Goal: Task Accomplishment & Management: Use online tool/utility

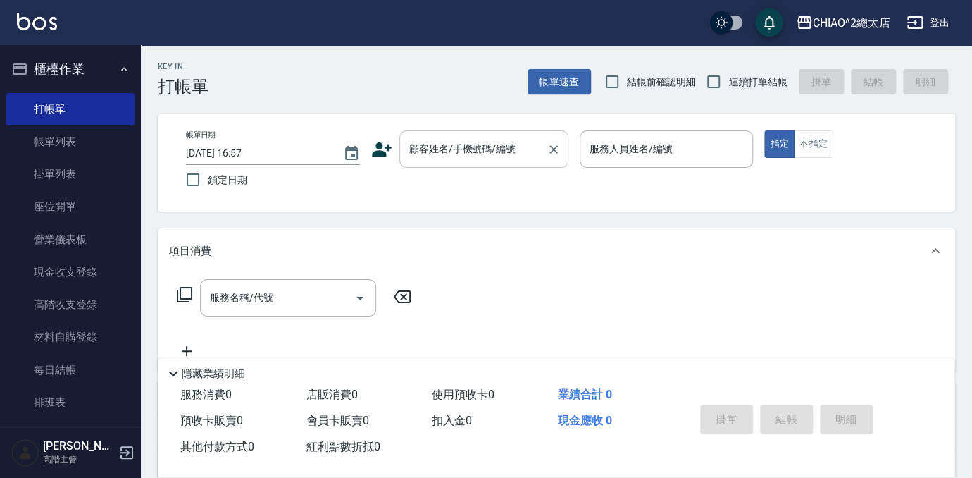
click at [468, 139] on input "顧客姓名/手機號碼/編號" at bounding box center [473, 149] width 135 height 25
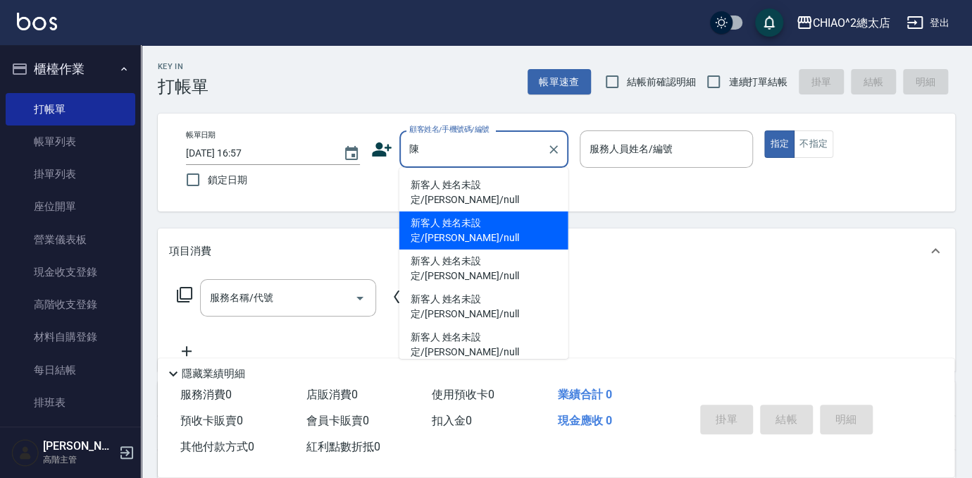
click at [518, 212] on li "新客人 姓名未設定/[PERSON_NAME]/null" at bounding box center [483, 230] width 169 height 38
type input "新客人 姓名未設定/[PERSON_NAME]/null"
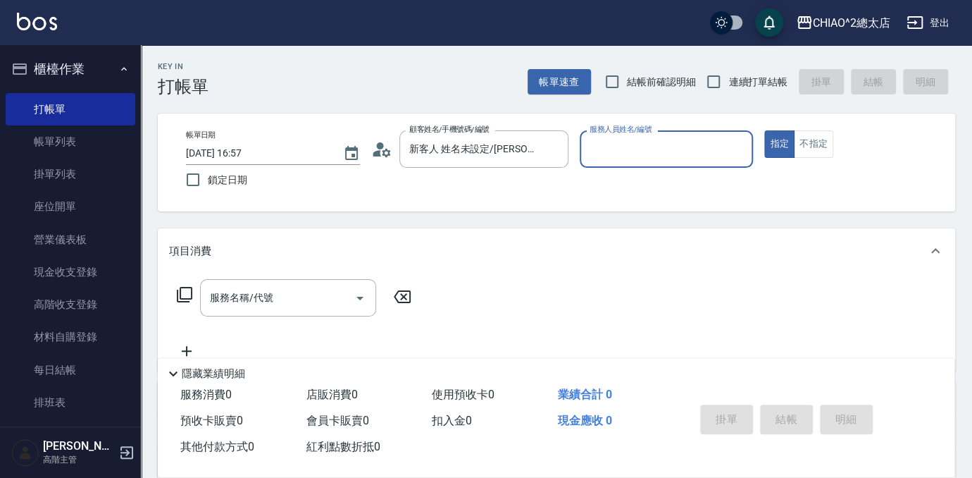
click at [630, 161] on input "服務人員姓名/編號" at bounding box center [666, 149] width 161 height 25
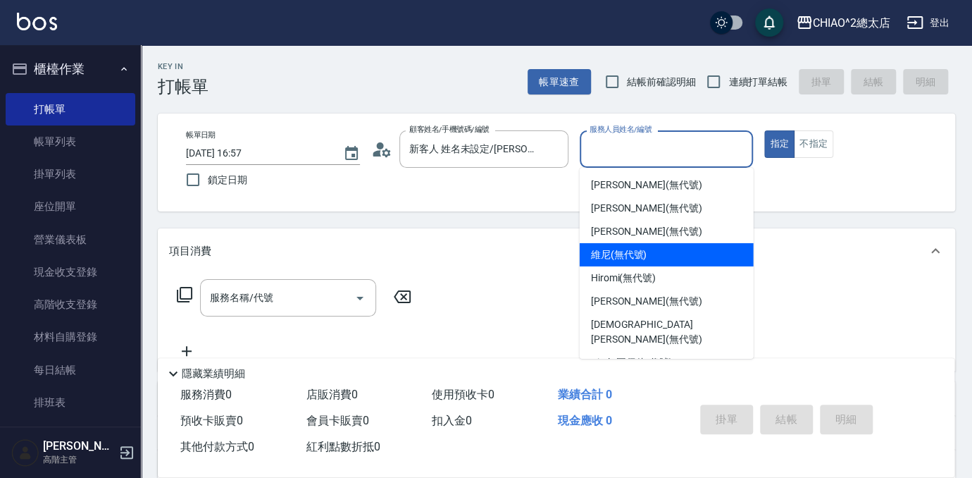
click at [617, 254] on span "維尼 (無代號)" at bounding box center [619, 254] width 56 height 15
type input "維尼(無代號)"
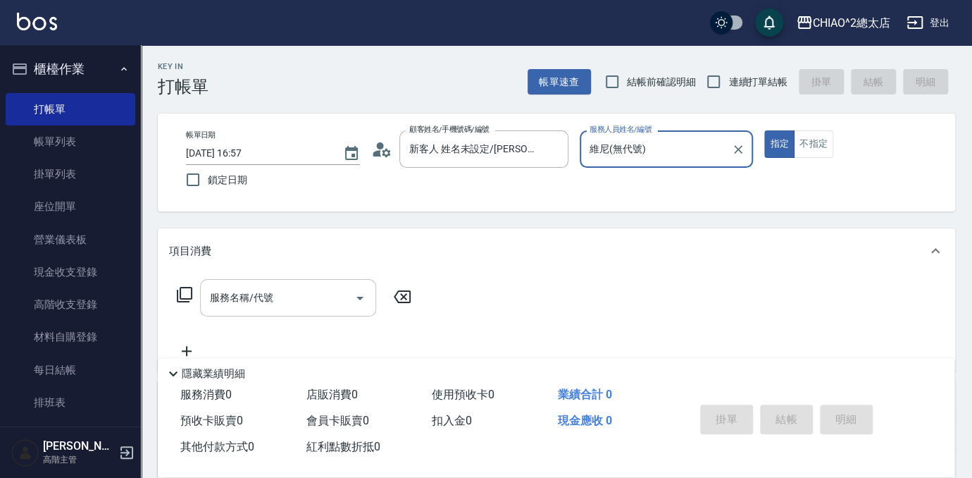
click at [325, 297] on input "服務名稱/代號" at bounding box center [277, 297] width 142 height 25
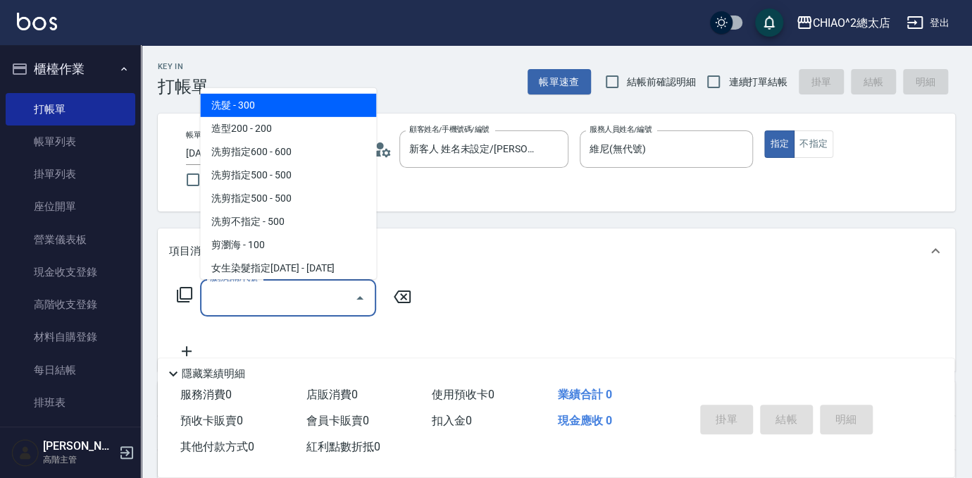
click at [289, 110] on span "洗髮 - 300" at bounding box center [288, 105] width 176 height 23
type input "洗髮(103103)"
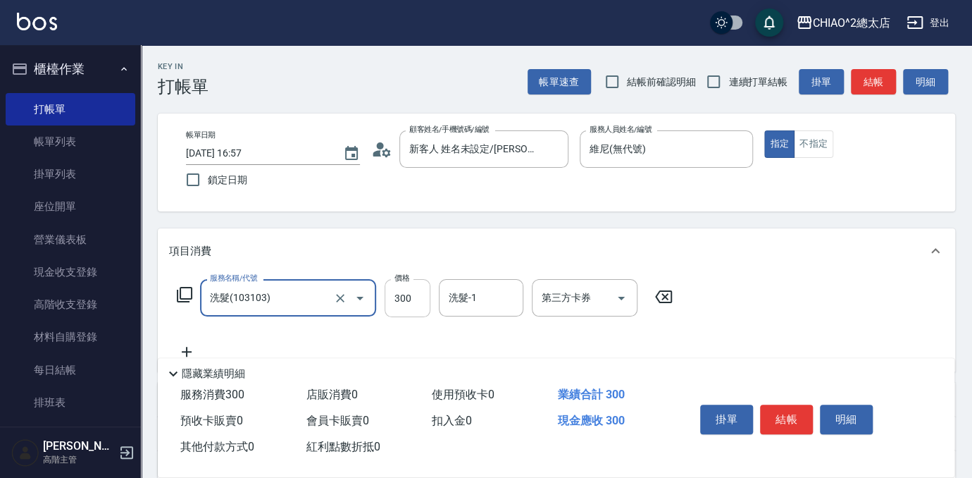
click at [405, 313] on input "300" at bounding box center [408, 298] width 46 height 38
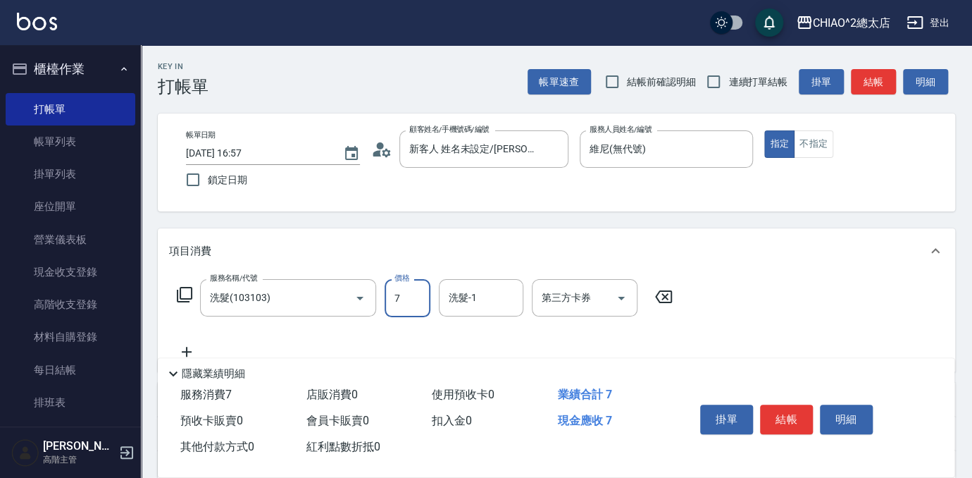
click at [791, 292] on div "服務名稱/代號 洗髮(103103) 服務名稱/代號 價格 7 價格 洗髮-1 洗髮-1 第三方卡券 第三方卡券" at bounding box center [556, 322] width 797 height 98
click at [404, 303] on input "7" at bounding box center [408, 298] width 46 height 38
type input "700"
click at [780, 410] on button "結帳" at bounding box center [786, 419] width 53 height 30
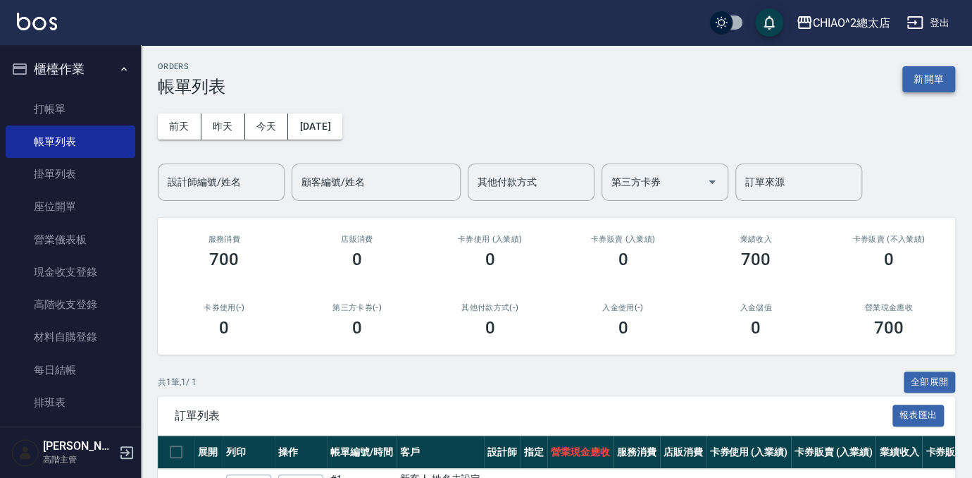
click at [939, 85] on button "新開單" at bounding box center [928, 79] width 53 height 26
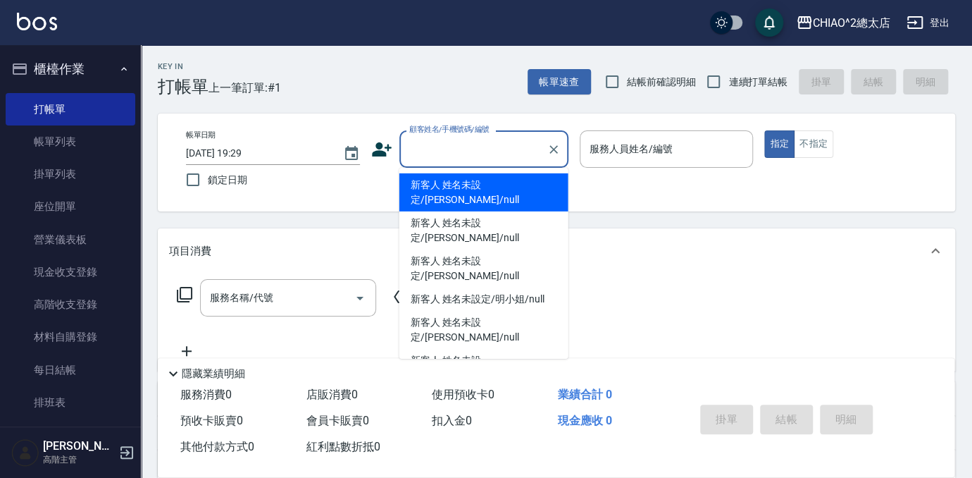
click at [456, 150] on input "顧客姓名/手機號碼/編號" at bounding box center [473, 149] width 135 height 25
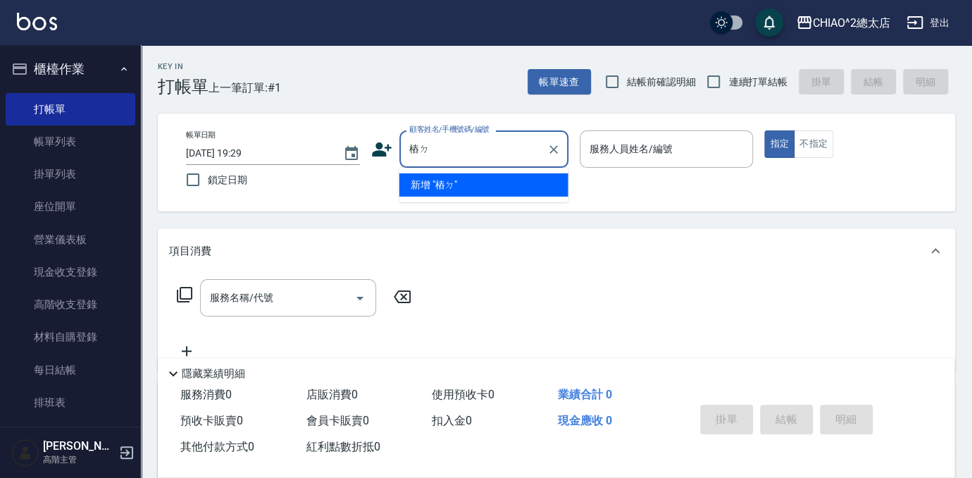
type input "樁"
type input "裝"
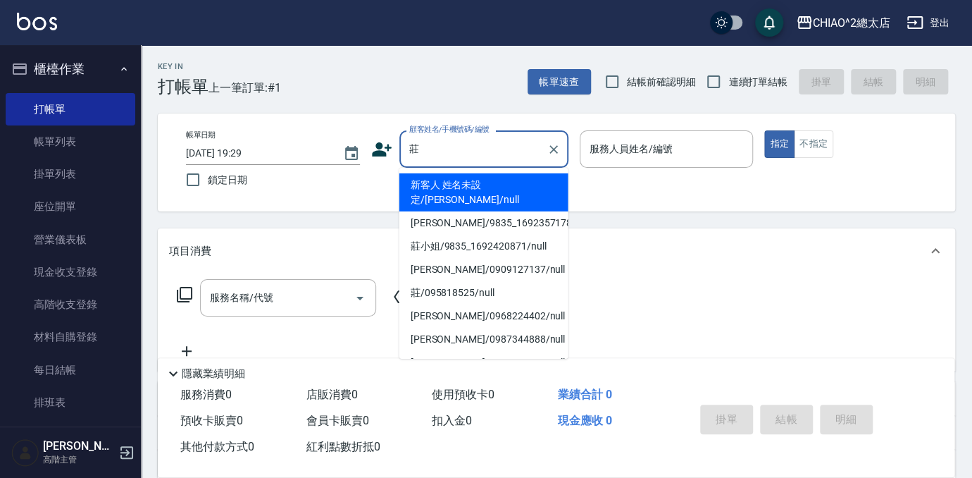
click at [488, 235] on li "莊小姐/9835_1692420871/null" at bounding box center [483, 246] width 169 height 23
type input "莊小姐/9835_1692420871/null"
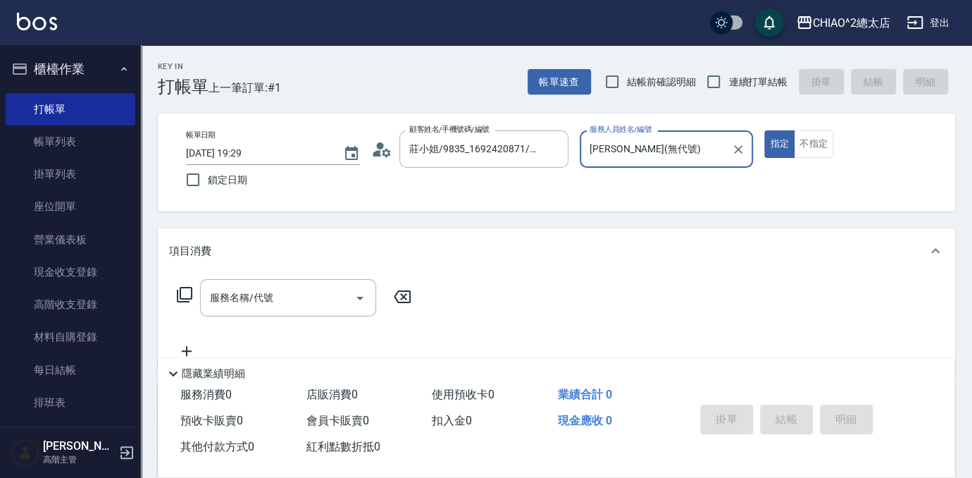
click at [690, 144] on input "[PERSON_NAME](無代號)" at bounding box center [656, 149] width 140 height 25
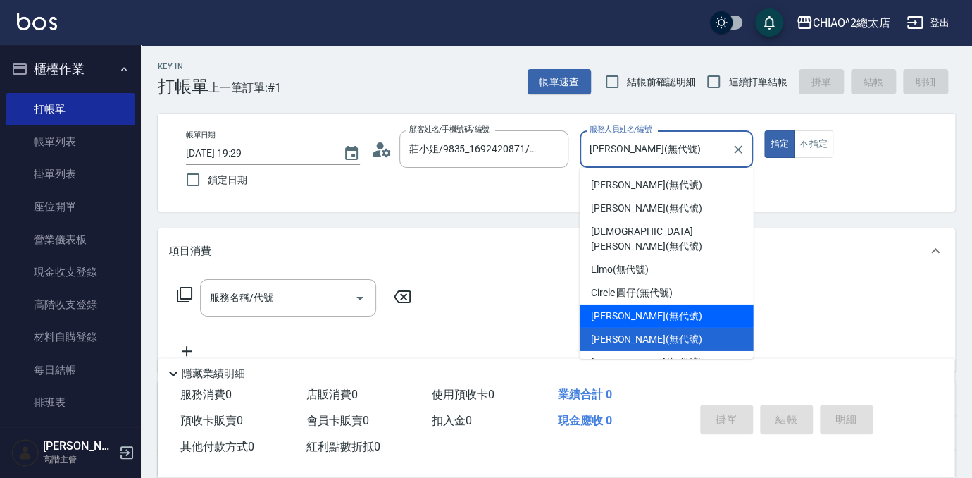
click at [638, 309] on span "[PERSON_NAME] (無代號)" at bounding box center [646, 316] width 111 height 15
type input "[PERSON_NAME](無代號)"
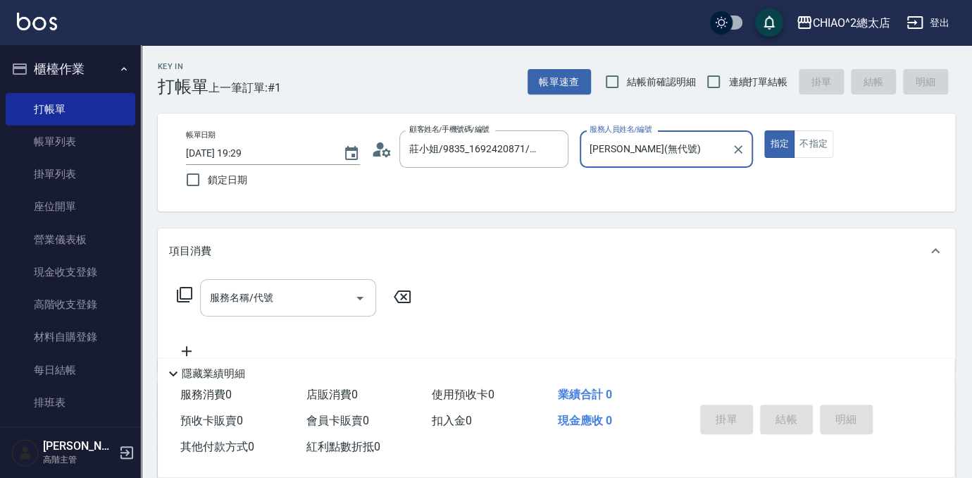
click at [237, 315] on div "服務名稱/代號" at bounding box center [288, 297] width 176 height 37
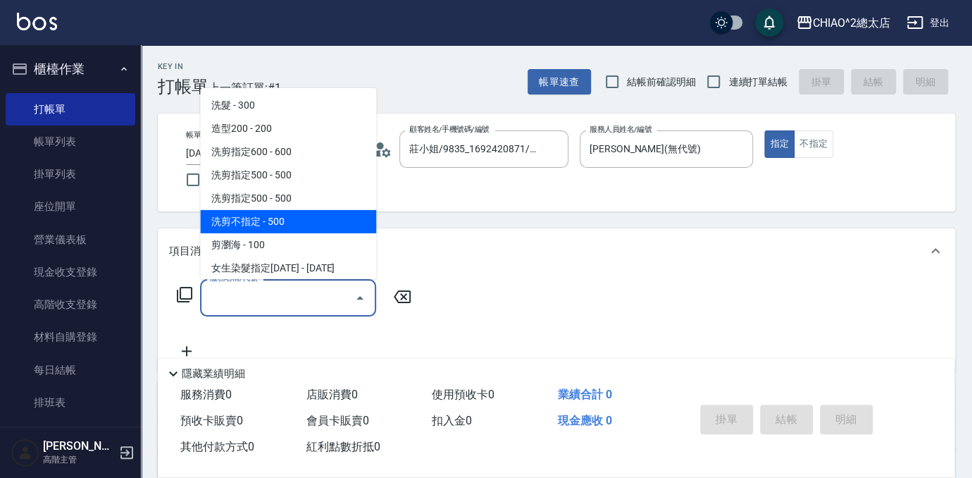
click at [289, 220] on span "洗剪不指定 - 500" at bounding box center [288, 221] width 176 height 23
type input "洗剪不指定(103110)"
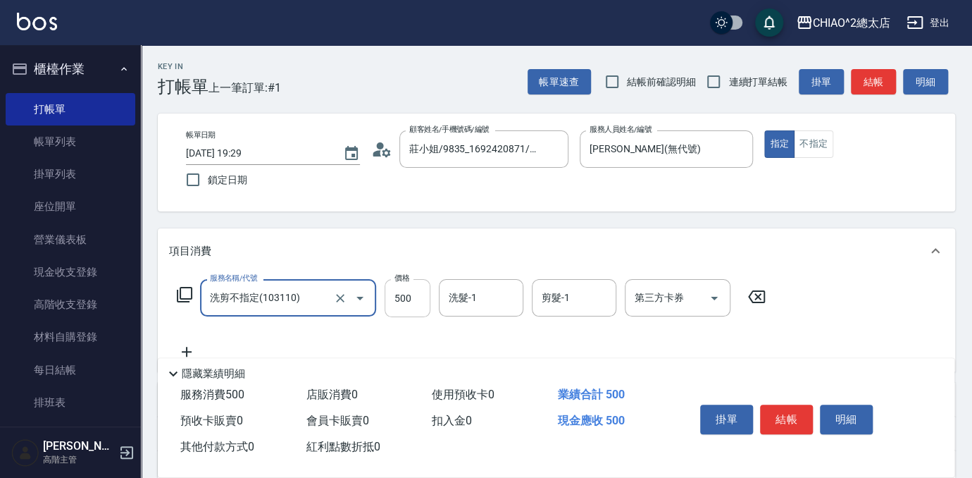
click at [394, 307] on input "500" at bounding box center [408, 298] width 46 height 38
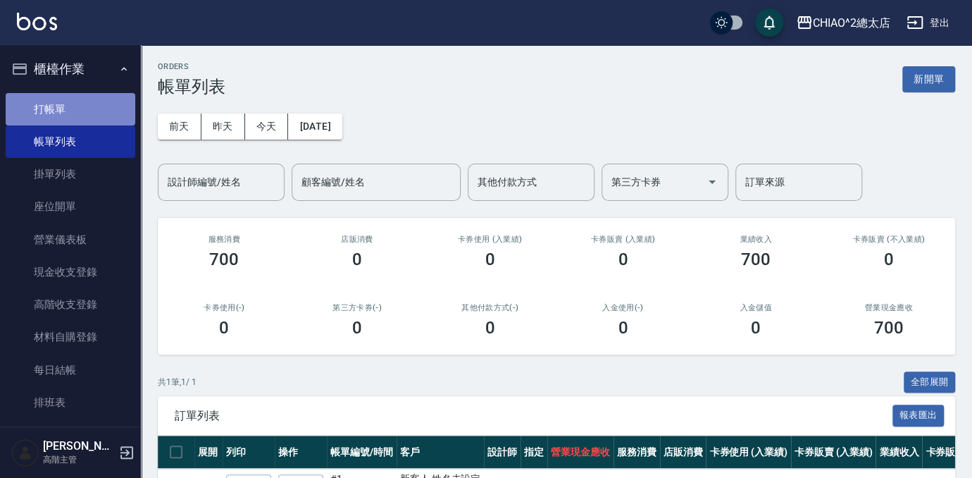
click at [87, 98] on link "打帳單" at bounding box center [71, 109] width 130 height 32
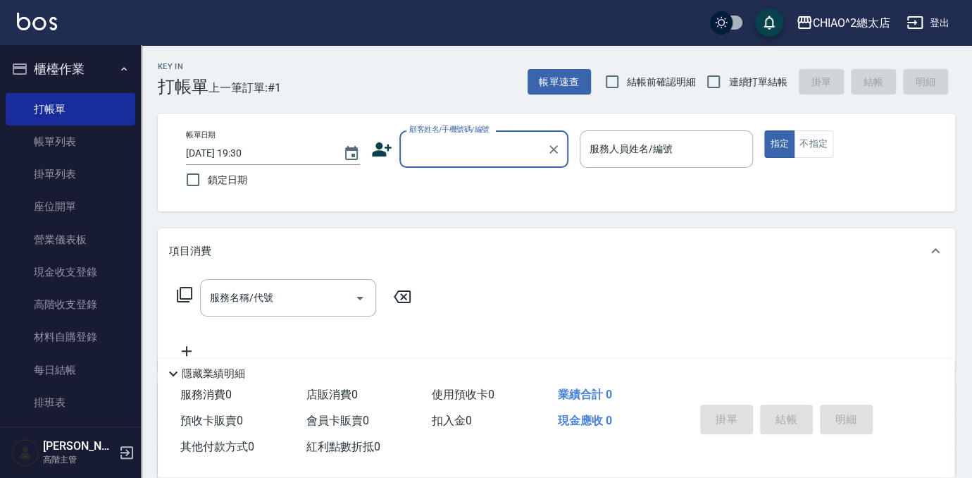
click at [464, 154] on input "顧客姓名/手機號碼/編號" at bounding box center [473, 149] width 135 height 25
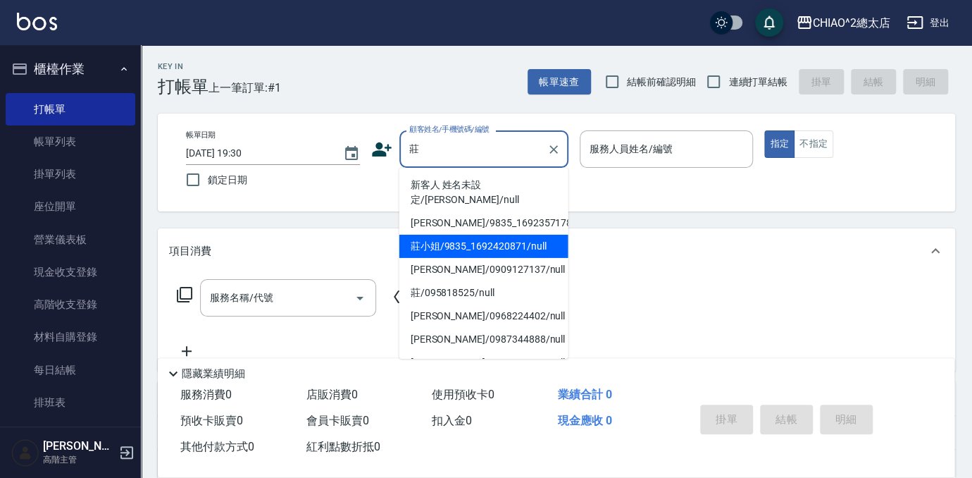
click at [511, 235] on li "莊小姐/9835_1692420871/null" at bounding box center [483, 246] width 169 height 23
type input "莊小姐/9835_1692420871/null"
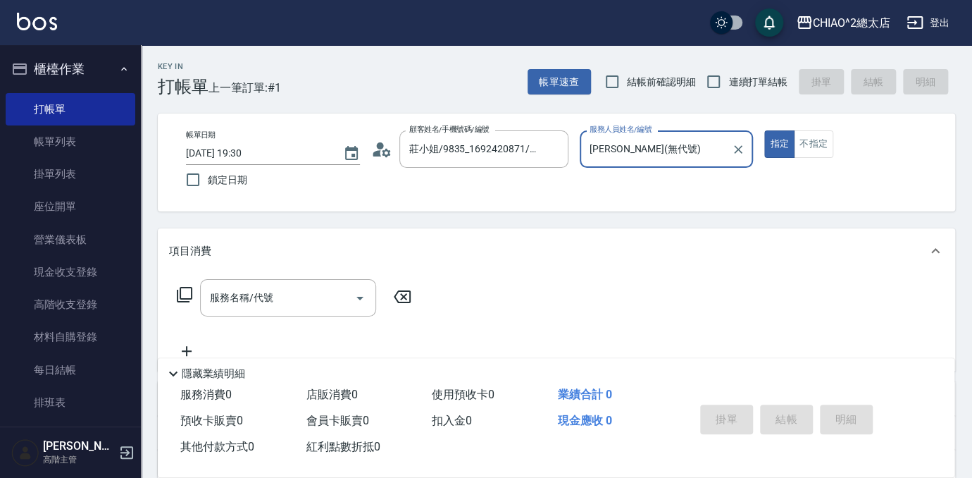
click at [705, 149] on input "[PERSON_NAME](無代號)" at bounding box center [656, 149] width 140 height 25
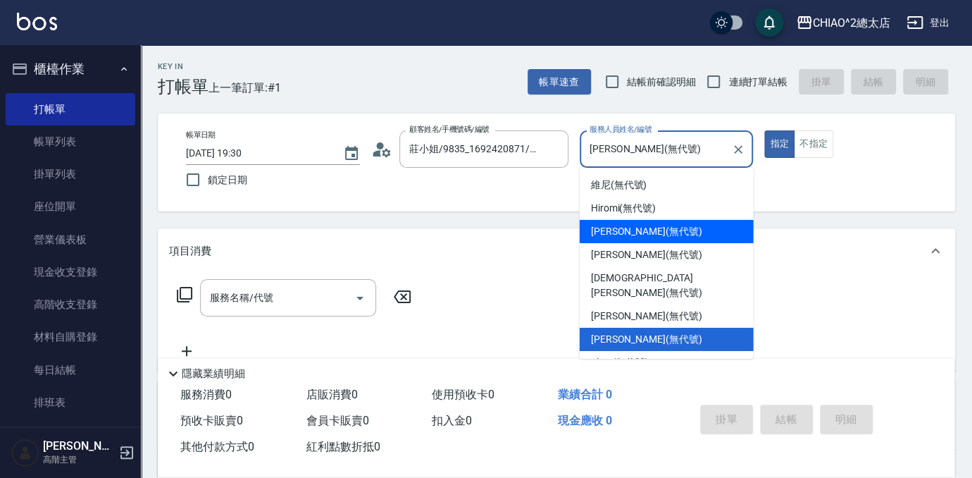
scroll to position [52, 0]
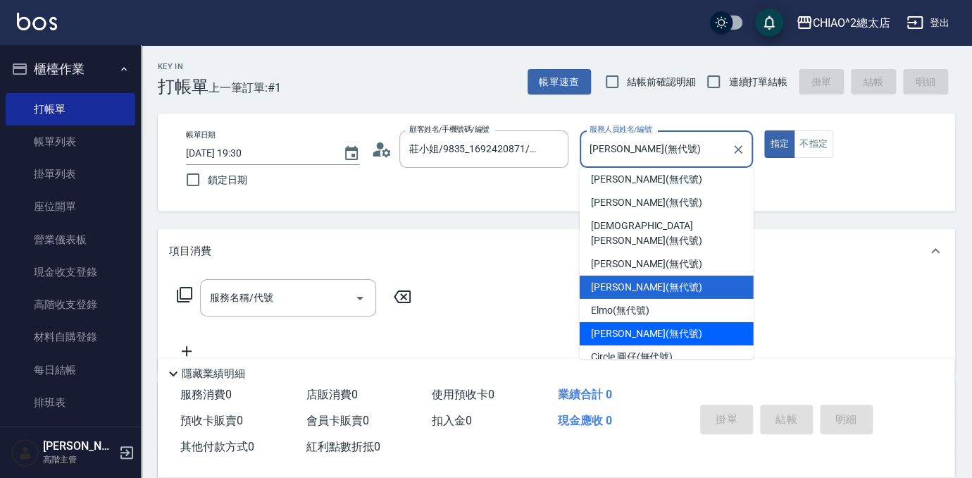
click at [669, 325] on div "[PERSON_NAME] (無代號)" at bounding box center [667, 333] width 174 height 23
type input "[PERSON_NAME](無代號)"
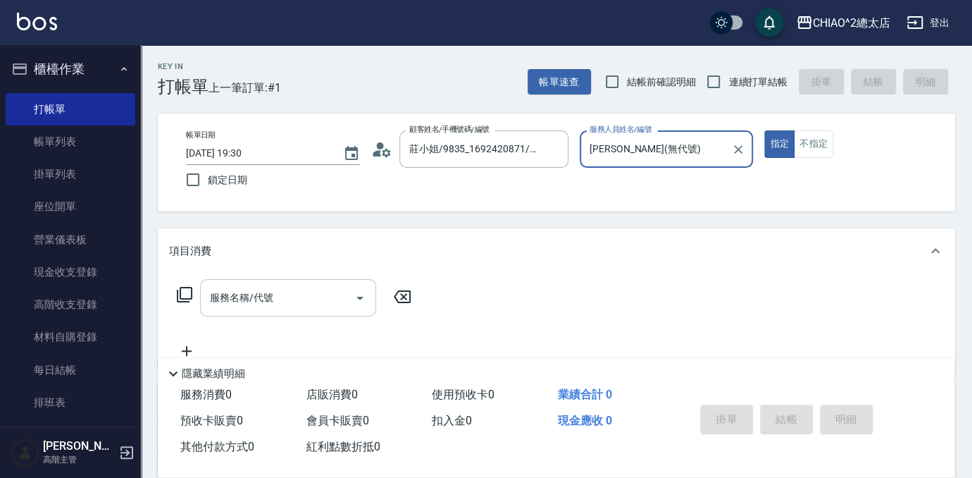
click at [287, 299] on input "服務名稱/代號" at bounding box center [277, 297] width 142 height 25
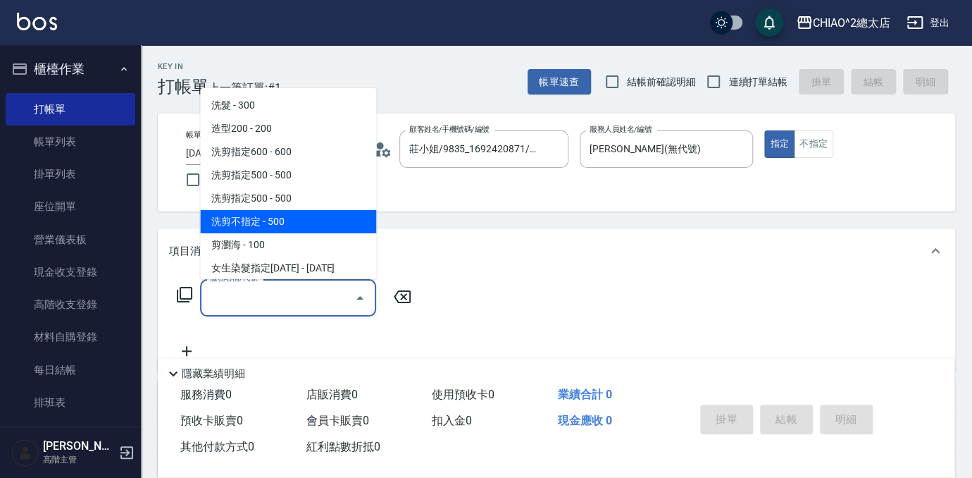
click at [272, 223] on span "洗剪不指定 - 500" at bounding box center [288, 221] width 176 height 23
type input "洗剪不指定(103110)"
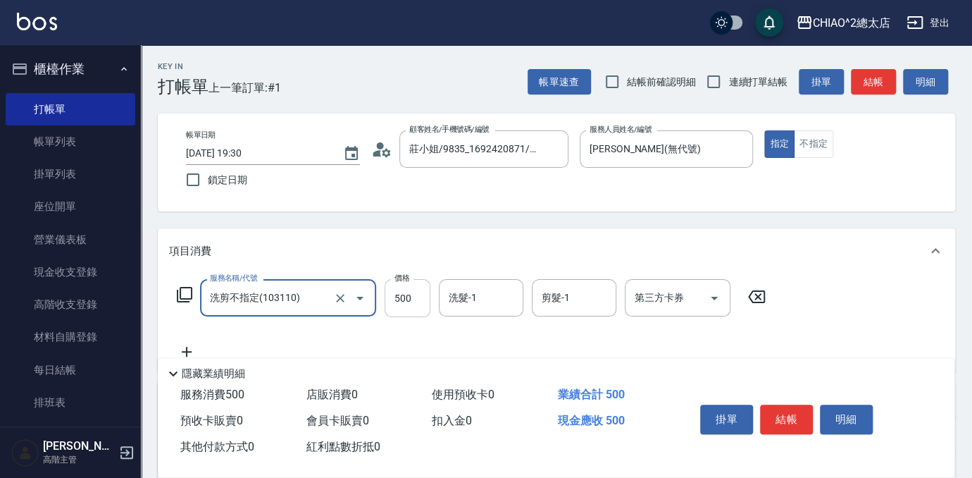
click at [414, 303] on input "500" at bounding box center [408, 298] width 46 height 38
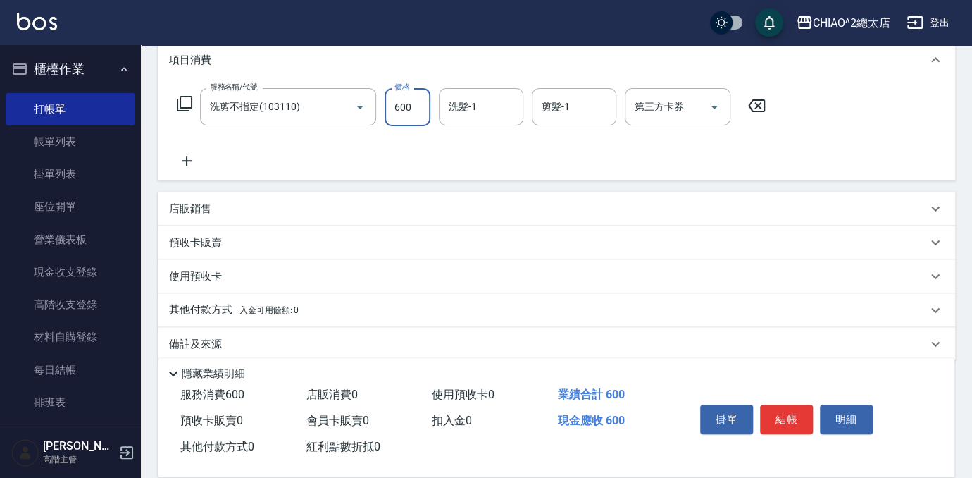
scroll to position [192, 0]
type input "600"
click at [272, 307] on span "入金可用餘額: 0" at bounding box center [270, 309] width 60 height 10
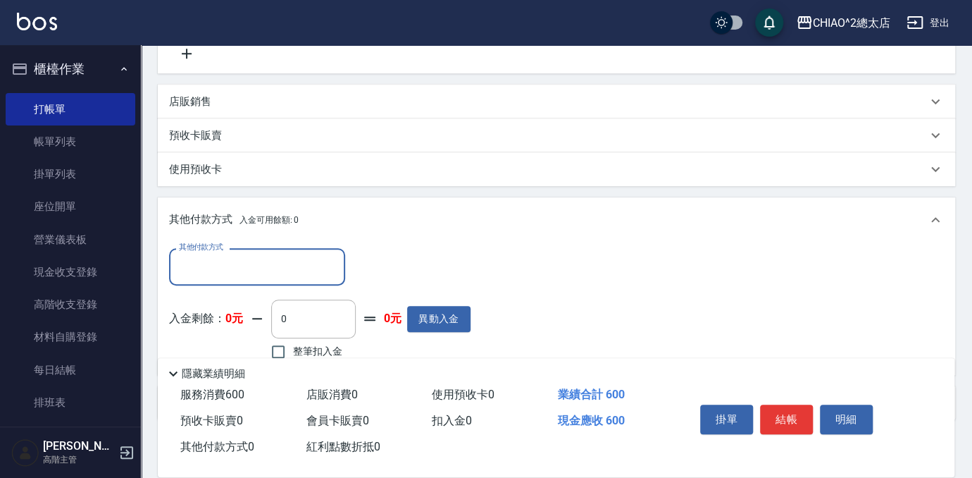
scroll to position [320, 0]
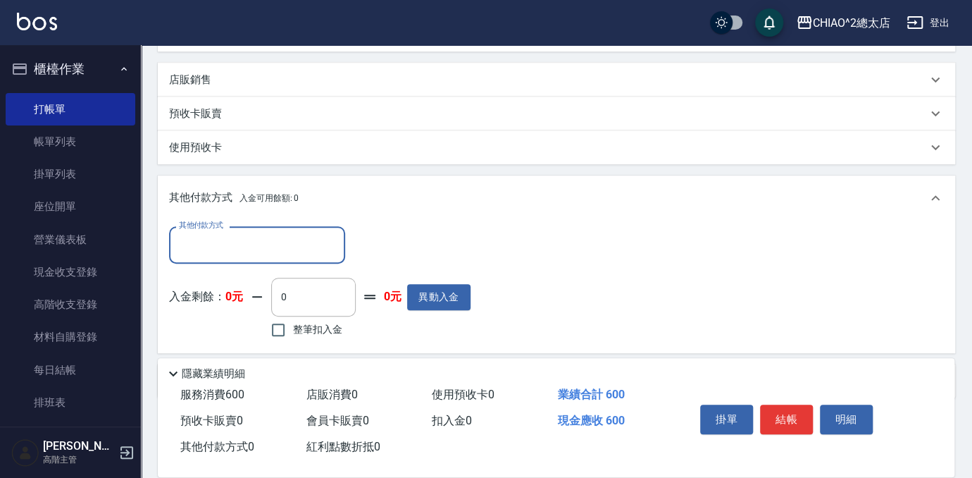
click at [227, 246] on input "其他付款方式" at bounding box center [256, 244] width 163 height 25
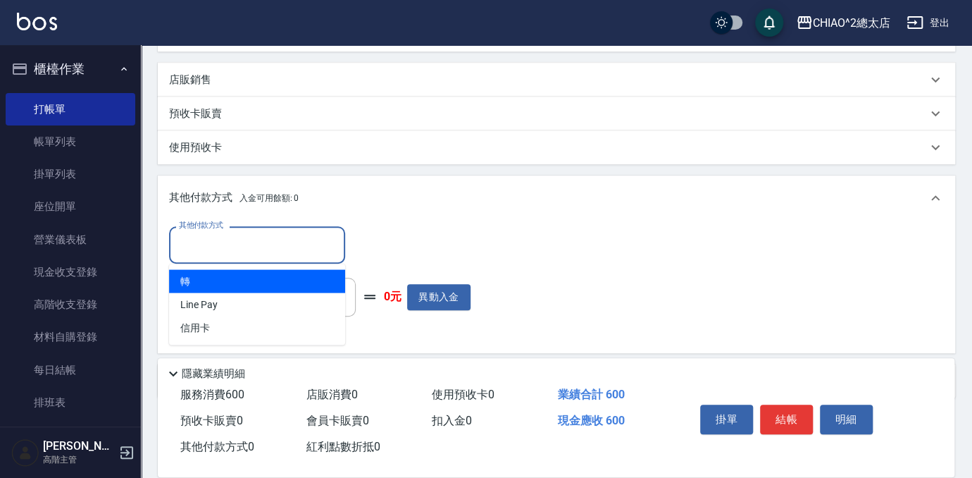
click at [242, 279] on span "轉" at bounding box center [257, 280] width 176 height 23
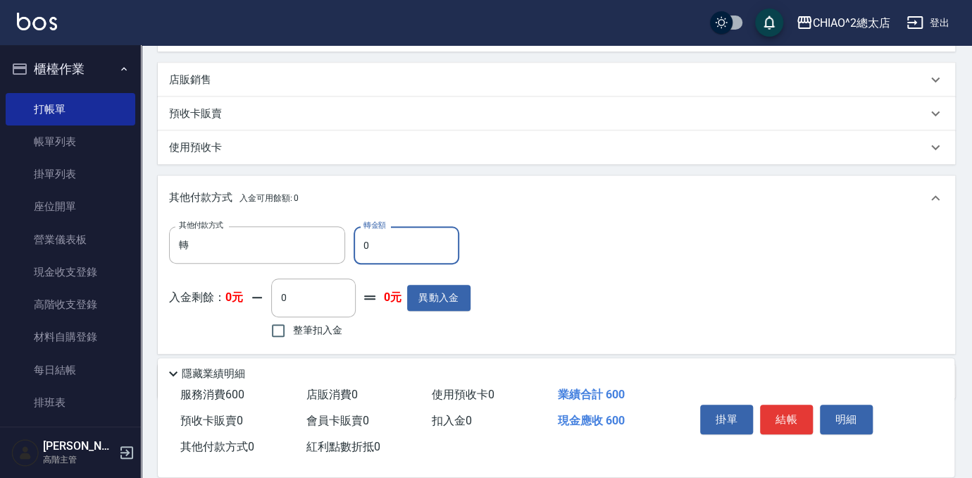
type input "轉"
click at [381, 261] on input "0" at bounding box center [407, 245] width 106 height 38
type input "600"
click at [788, 415] on button "結帳" at bounding box center [786, 419] width 53 height 30
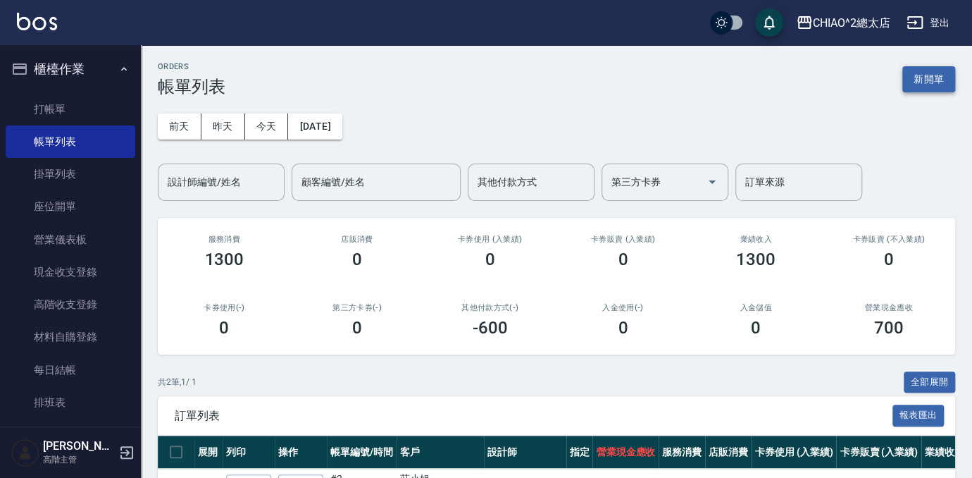
click at [945, 77] on button "新開單" at bounding box center [928, 79] width 53 height 26
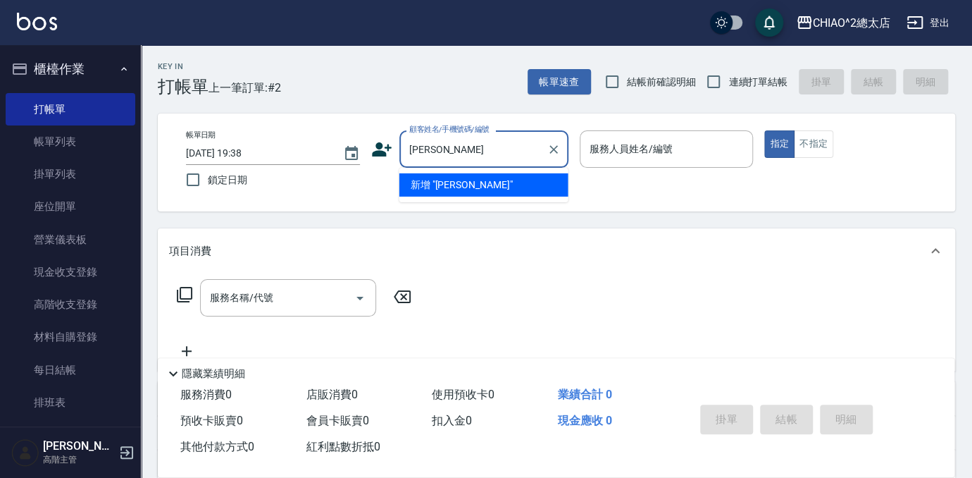
type input "[PERSON_NAME]"
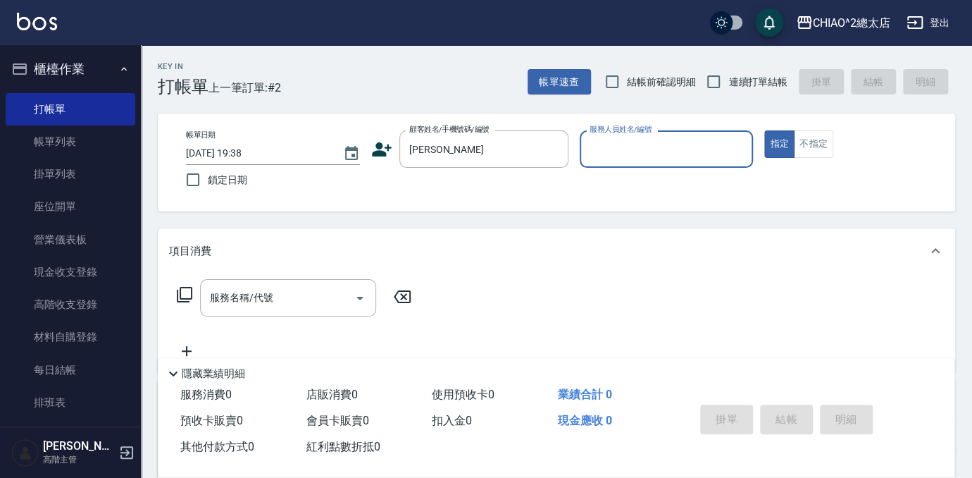
click at [600, 154] on input "服務人員姓名/編號" at bounding box center [666, 149] width 161 height 25
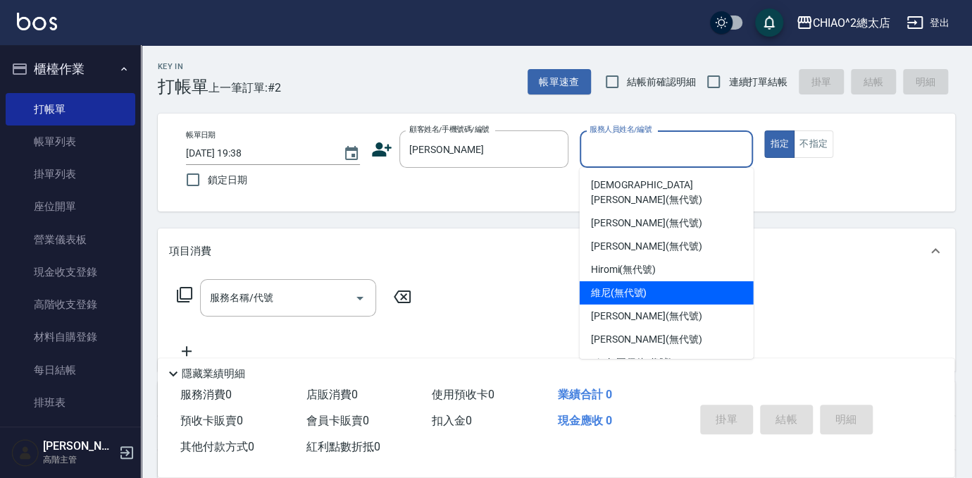
click at [614, 285] on span "維尼 (無代號)" at bounding box center [619, 292] width 56 height 15
type input "維尼(無代號)"
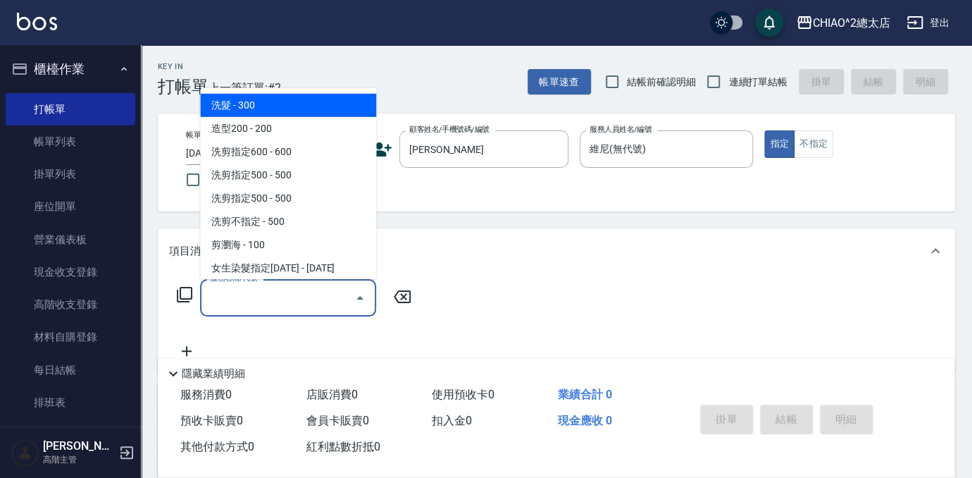
click at [322, 301] on input "服務名稱/代號" at bounding box center [277, 297] width 142 height 25
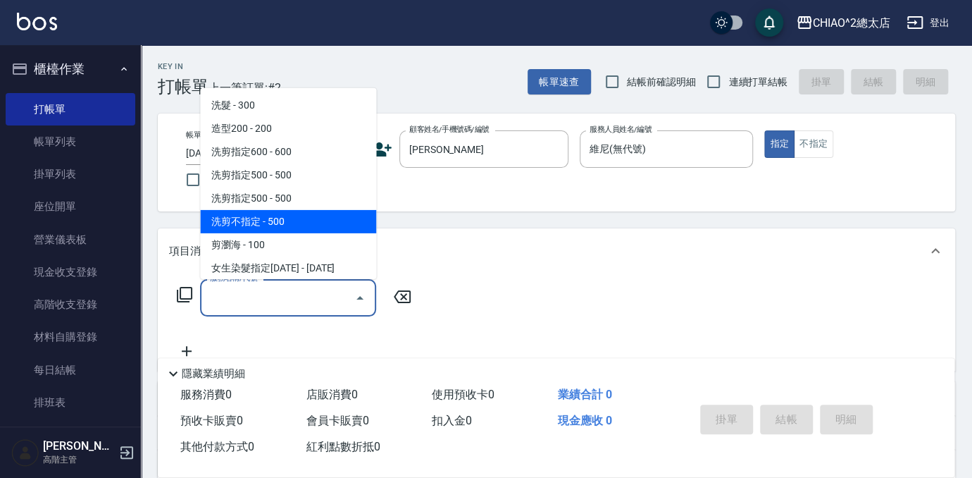
click at [286, 217] on span "洗剪不指定 - 500" at bounding box center [288, 221] width 176 height 23
type input "洗剪不指定(103110)"
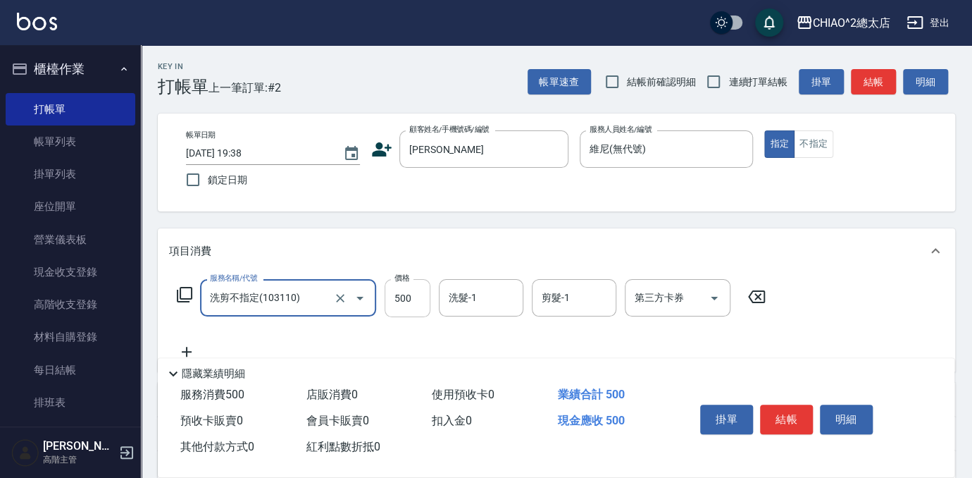
click at [421, 303] on input "500" at bounding box center [408, 298] width 46 height 38
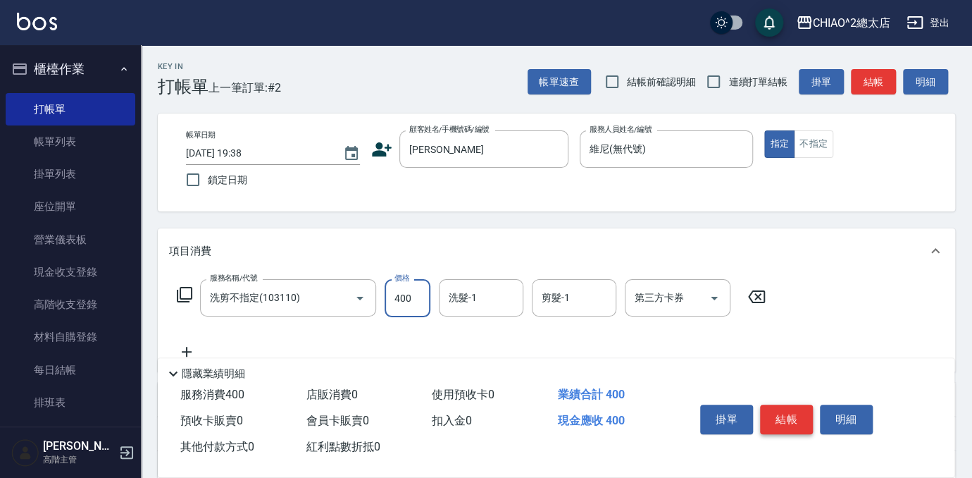
type input "400"
click at [781, 413] on button "結帳" at bounding box center [786, 419] width 53 height 30
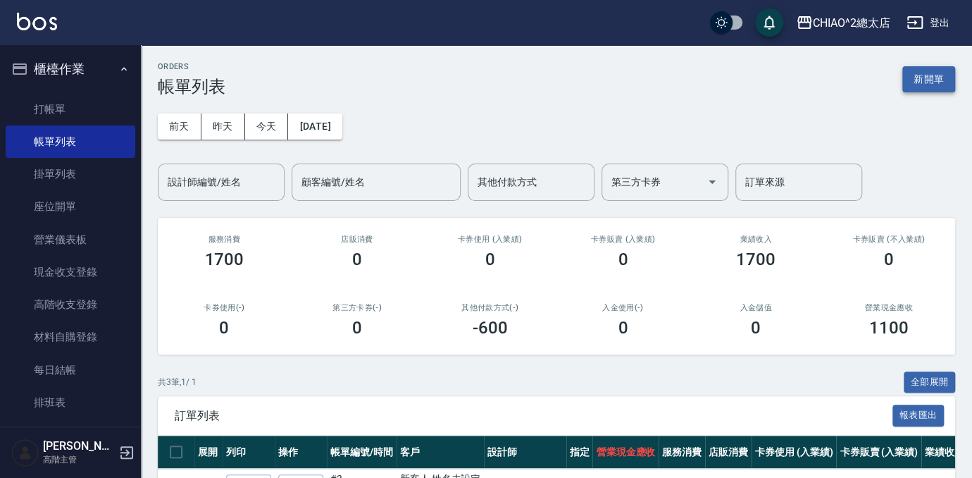
click at [928, 85] on button "新開單" at bounding box center [928, 79] width 53 height 26
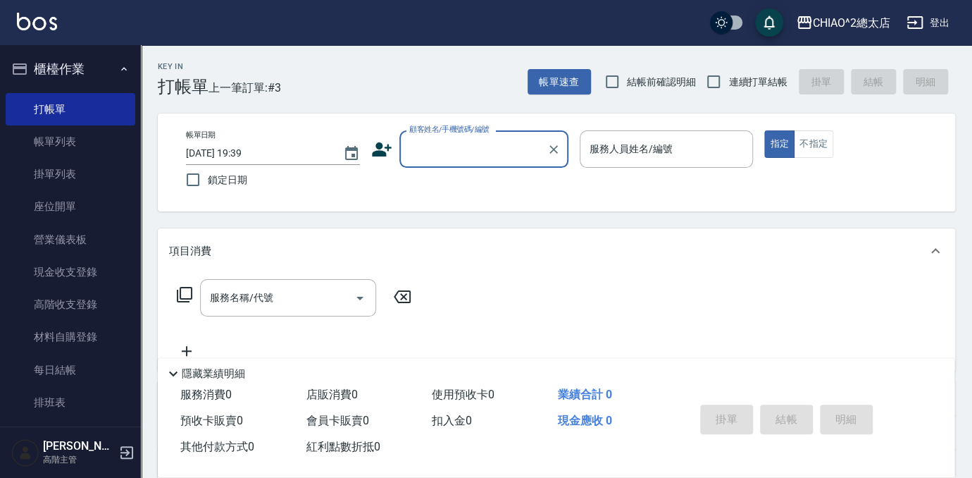
click at [442, 148] on input "顧客姓名/手機號碼/編號" at bounding box center [473, 149] width 135 height 25
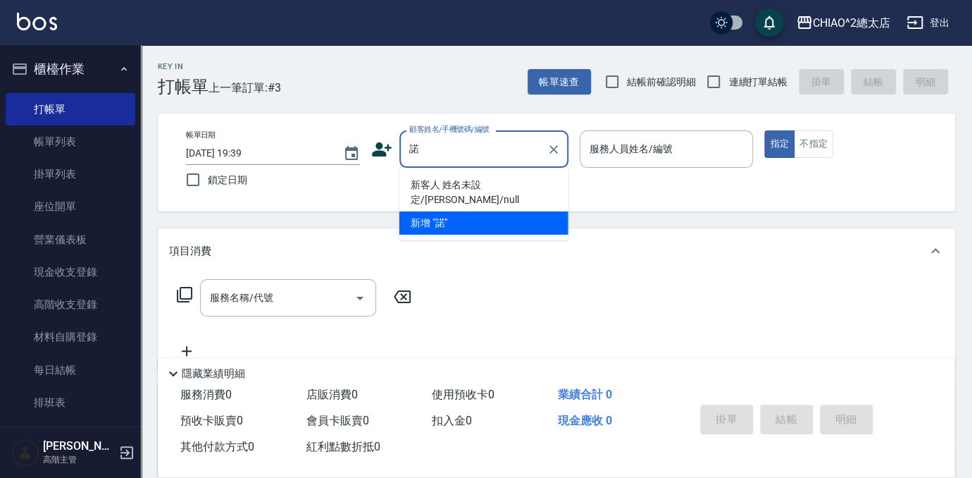
type input "諾"
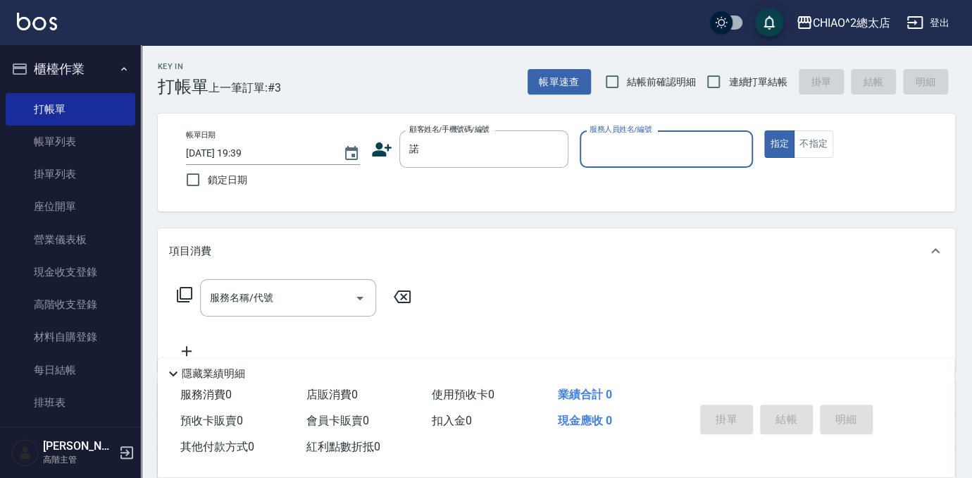
click at [635, 151] on input "服務人員姓名/編號" at bounding box center [666, 149] width 161 height 25
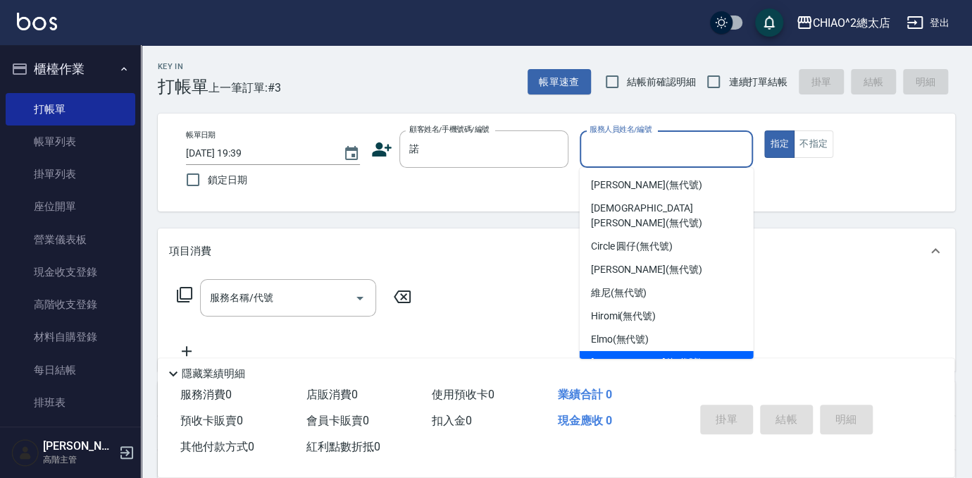
click at [621, 355] on span "[PERSON_NAME] (無代號)" at bounding box center [646, 362] width 111 height 15
type input "[PERSON_NAME](無代號)"
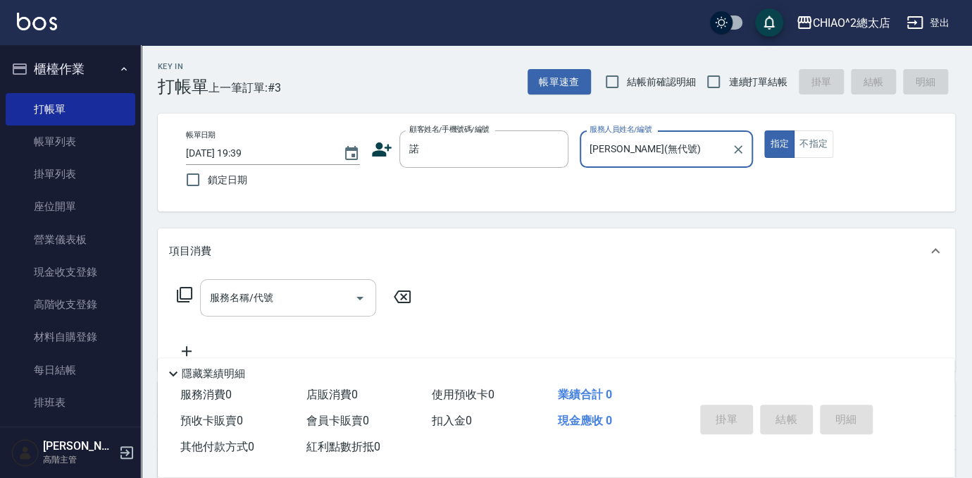
click at [266, 302] on div "服務名稱/代號 服務名稱/代號" at bounding box center [288, 297] width 176 height 37
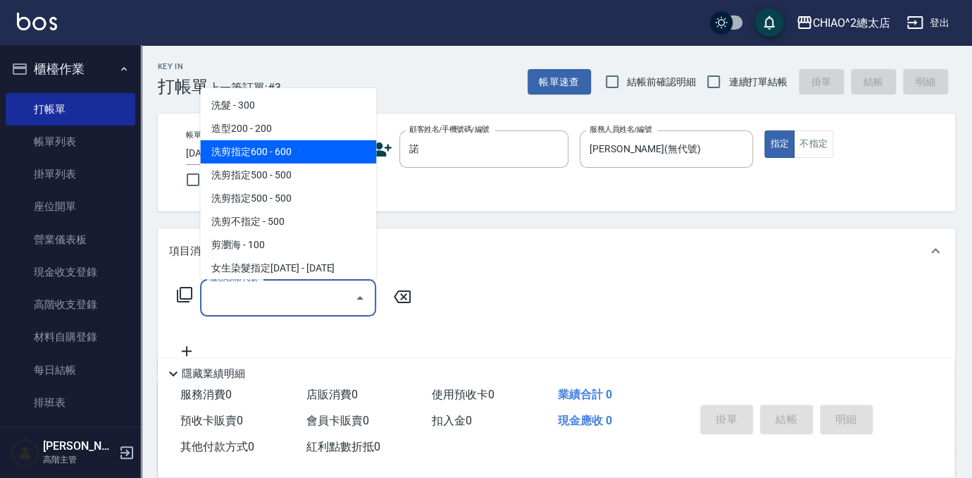
click at [274, 153] on span "洗剪指定600 - 600" at bounding box center [288, 151] width 176 height 23
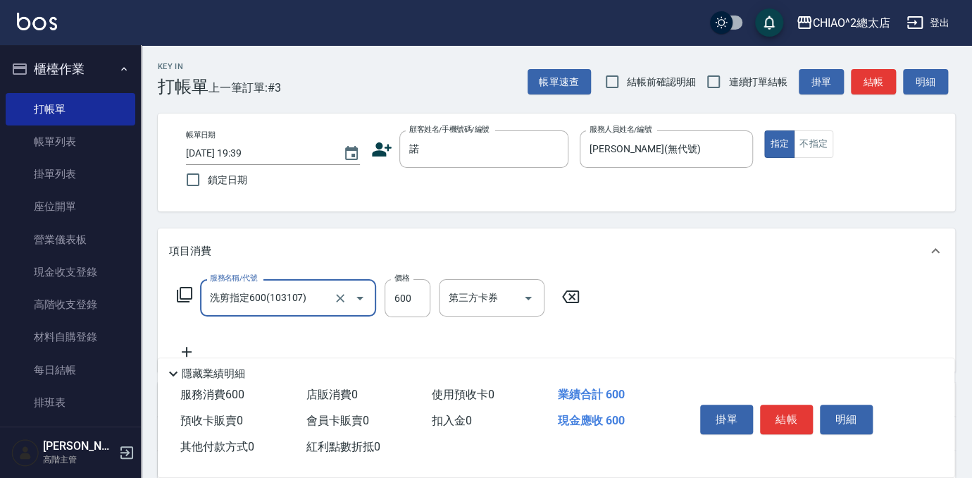
type input "洗剪指定600(103107)"
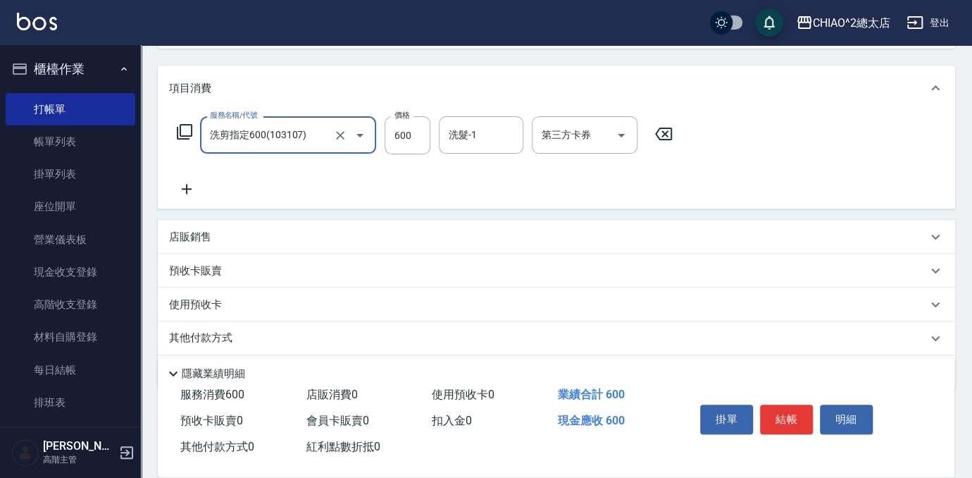
scroll to position [192, 0]
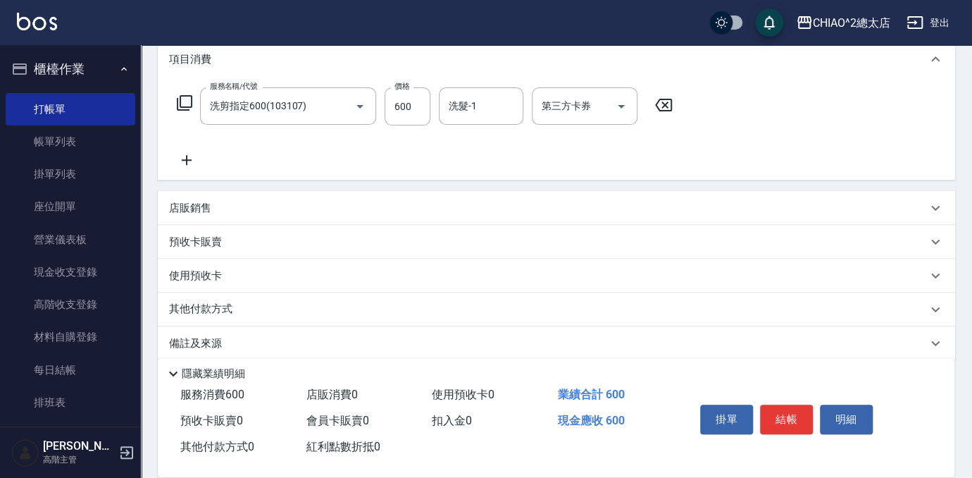
click at [255, 311] on div "其他付款方式" at bounding box center [548, 309] width 758 height 15
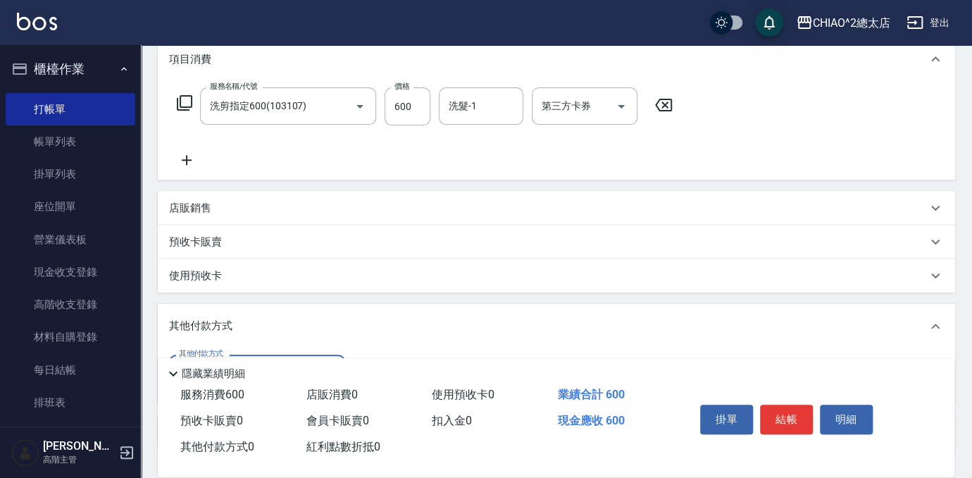
scroll to position [256, 0]
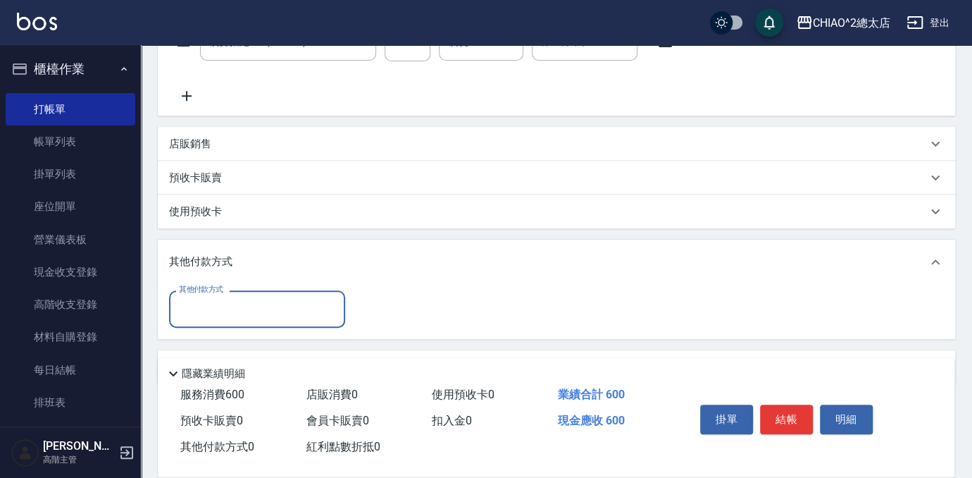
click at [223, 304] on input "其他付款方式" at bounding box center [256, 309] width 163 height 25
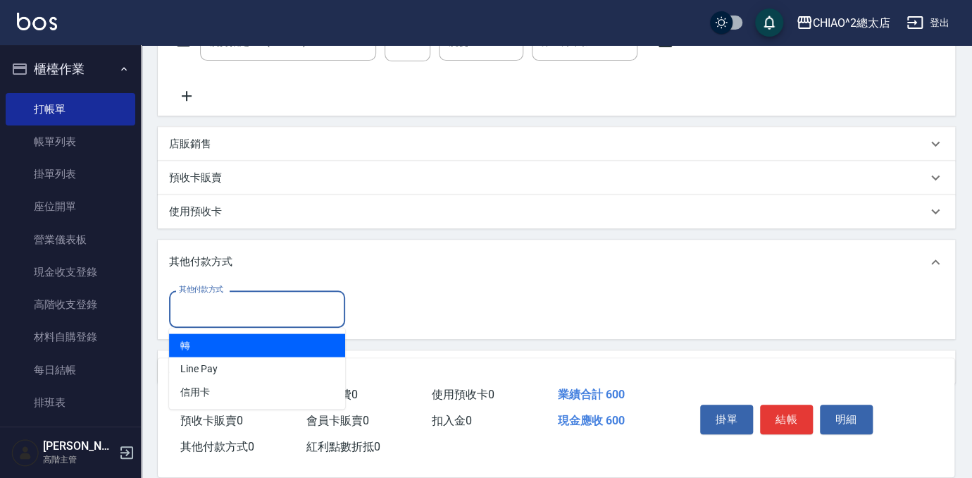
click at [204, 348] on span "轉" at bounding box center [257, 344] width 176 height 23
type input "轉"
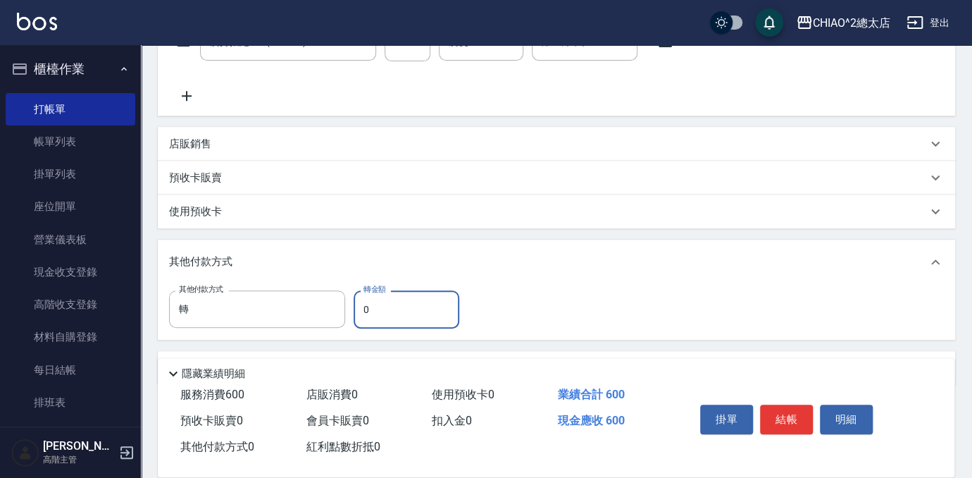
click at [417, 314] on input "0" at bounding box center [407, 309] width 106 height 38
type input "600"
click at [659, 296] on div "其他付款方式 轉 其他付款方式 轉金額 600 轉金額" at bounding box center [556, 309] width 775 height 38
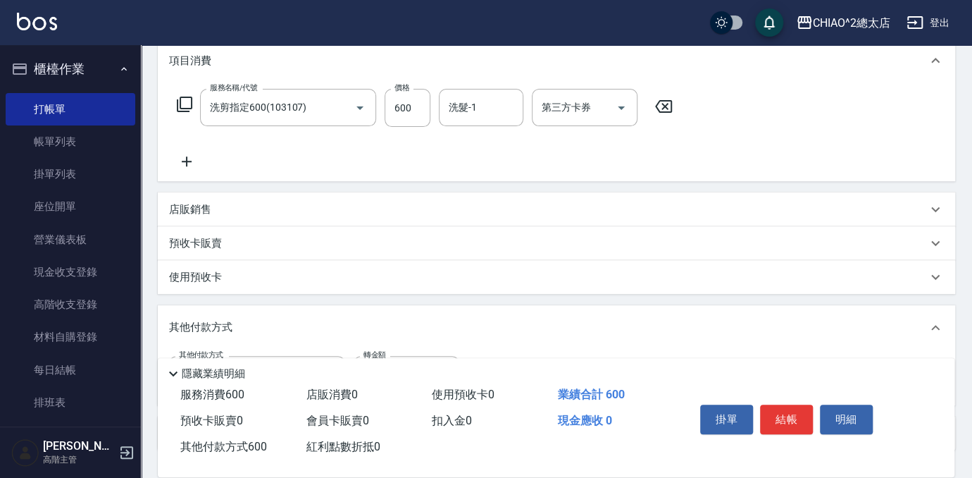
scroll to position [0, 0]
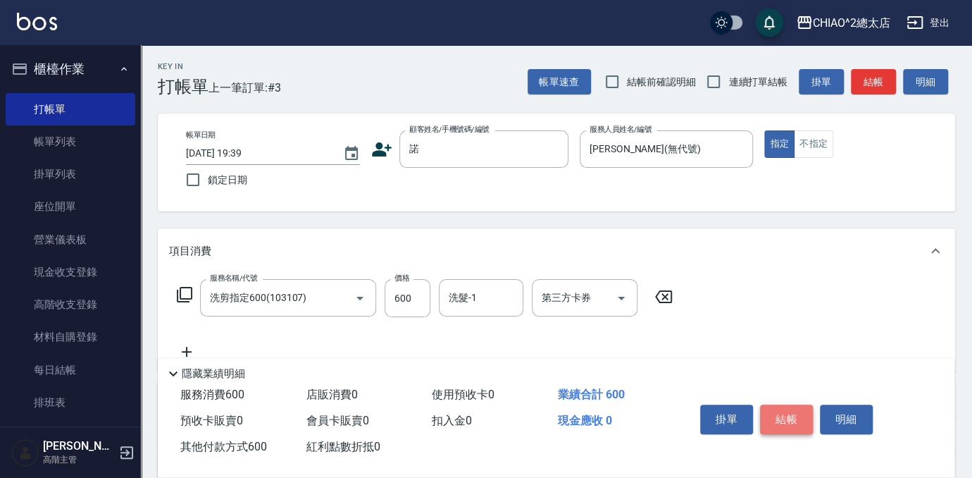
click at [776, 409] on button "結帳" at bounding box center [786, 419] width 53 height 30
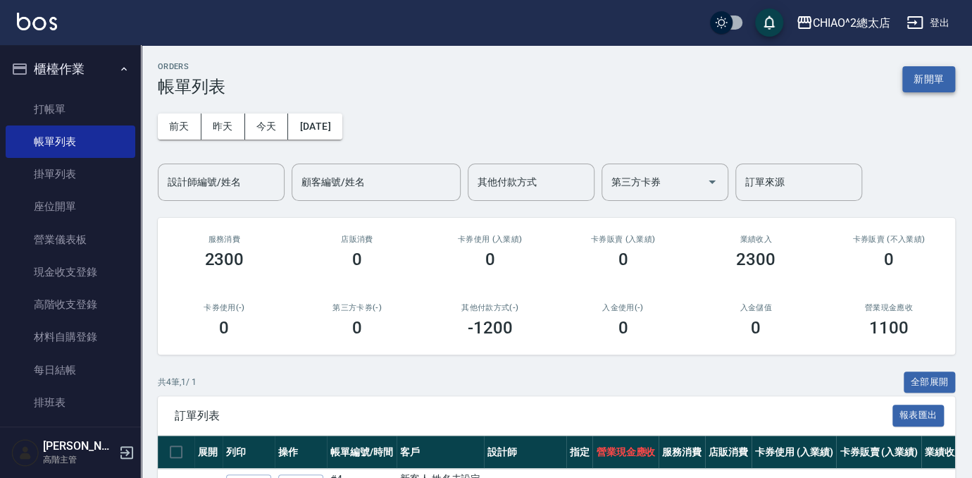
click at [931, 80] on button "新開單" at bounding box center [928, 79] width 53 height 26
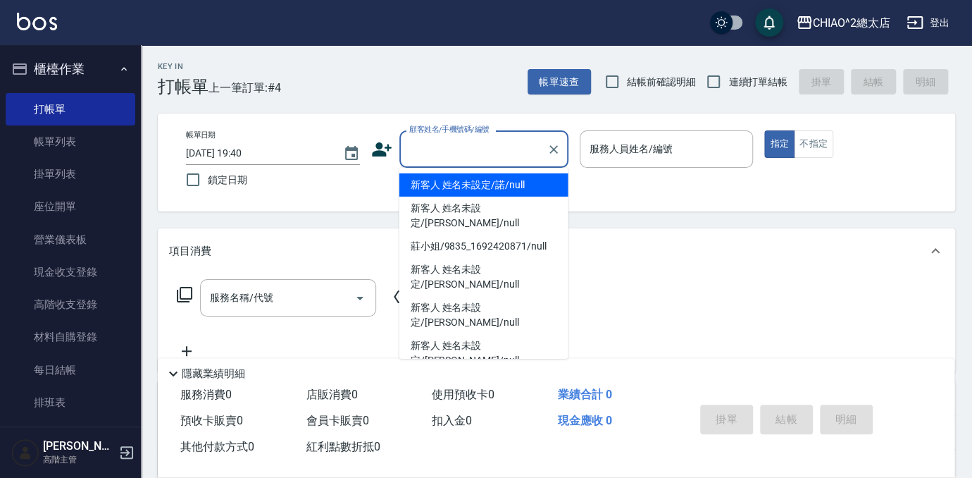
click at [492, 151] on input "顧客姓名/手機號碼/編號" at bounding box center [473, 149] width 135 height 25
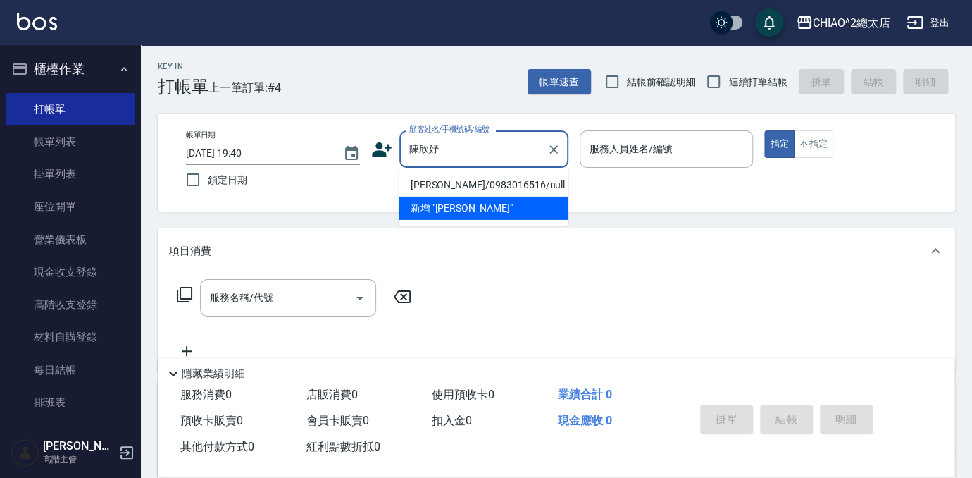
type input "陳欣妤"
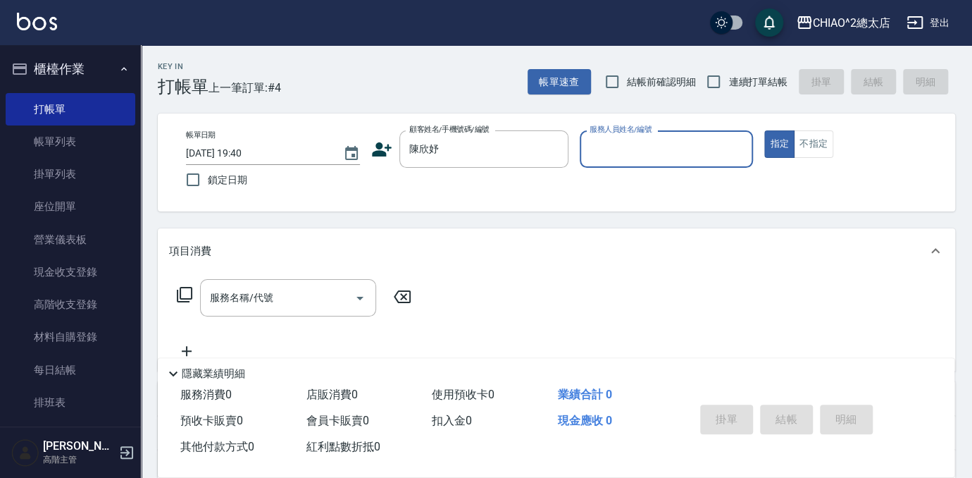
click at [599, 162] on div "服務人員姓名/編號" at bounding box center [667, 148] width 174 height 37
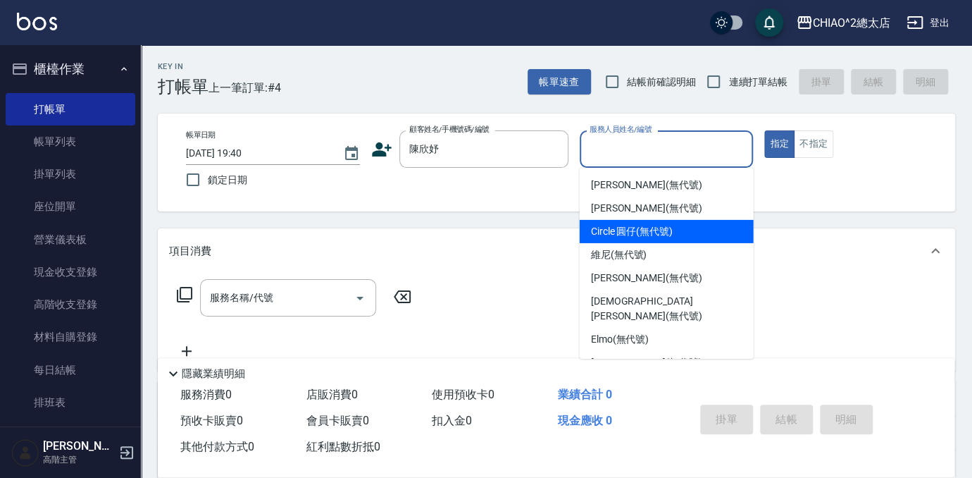
click at [595, 233] on span "Circle 圓仔 (無代號)" at bounding box center [632, 231] width 82 height 15
type input "Circle 圓仔(無代號)"
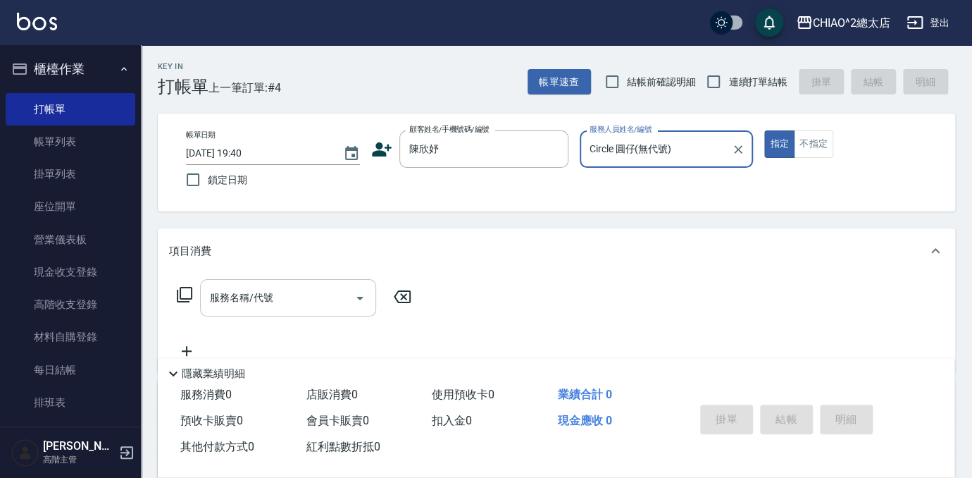
click at [297, 305] on input "服務名稱/代號" at bounding box center [277, 297] width 142 height 25
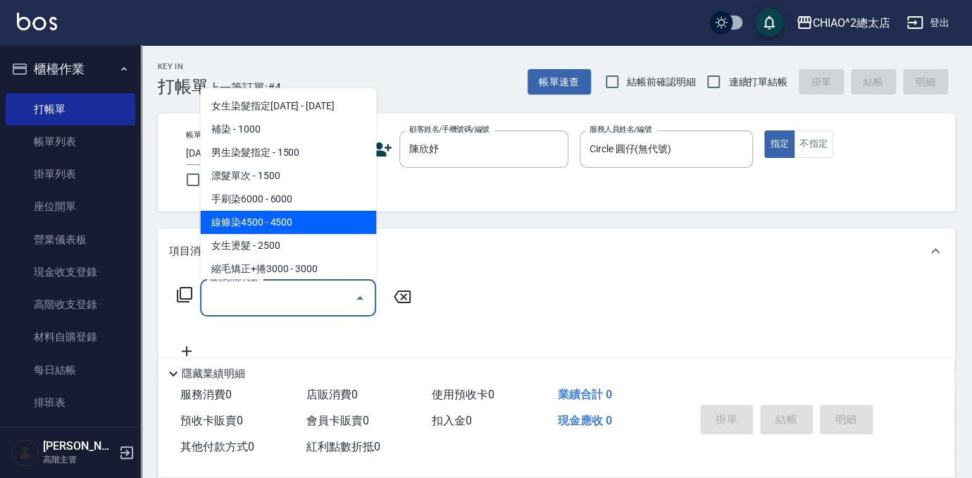
scroll to position [192, 0]
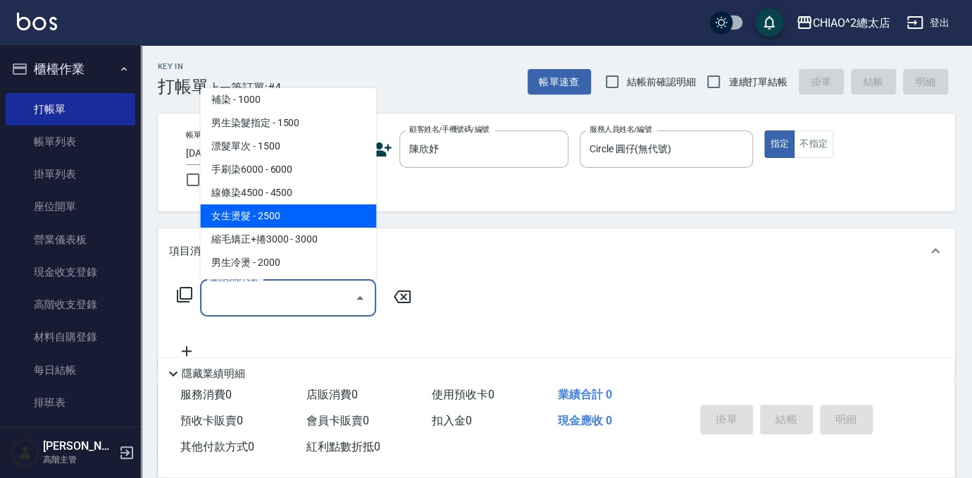
click at [289, 209] on span "女生燙髮 - 2500" at bounding box center [288, 215] width 176 height 23
type input "女生燙髮(103122)"
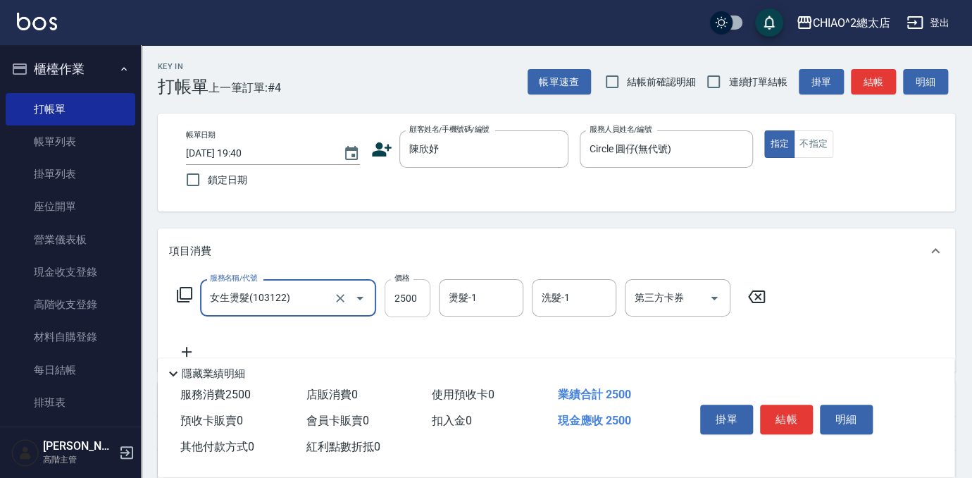
click at [405, 303] on input "2500" at bounding box center [408, 298] width 46 height 38
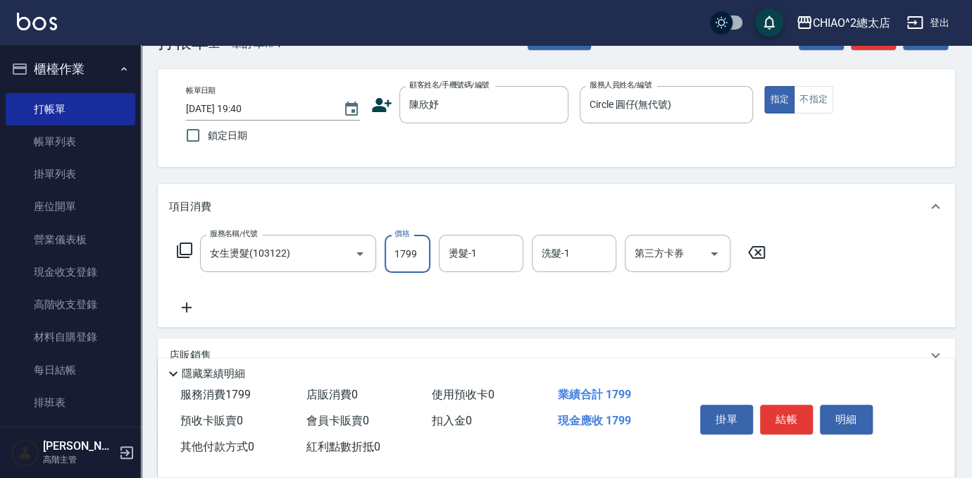
scroll to position [63, 0]
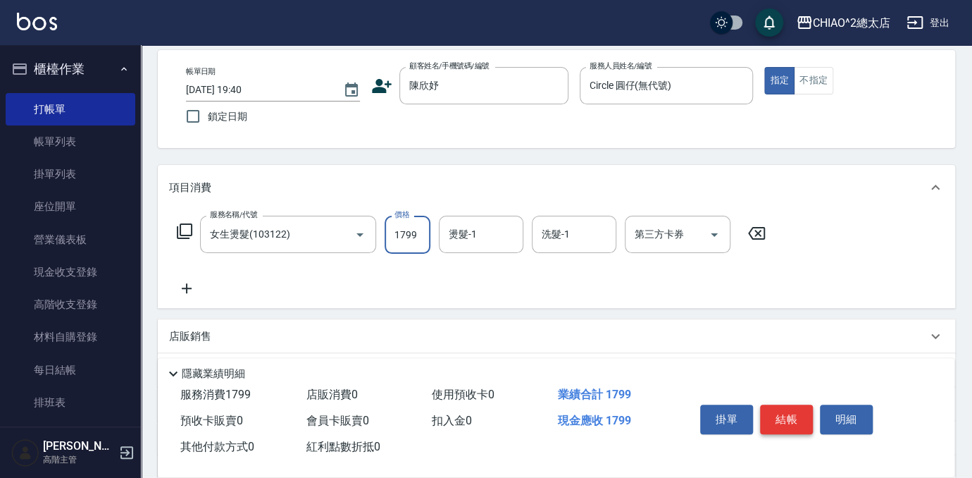
type input "1799"
click at [795, 416] on button "結帳" at bounding box center [786, 419] width 53 height 30
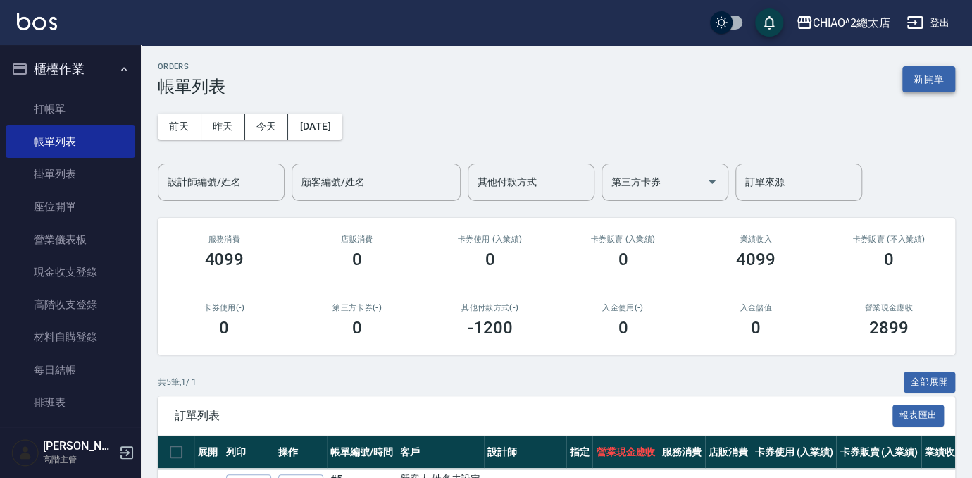
click at [930, 73] on button "新開單" at bounding box center [928, 79] width 53 height 26
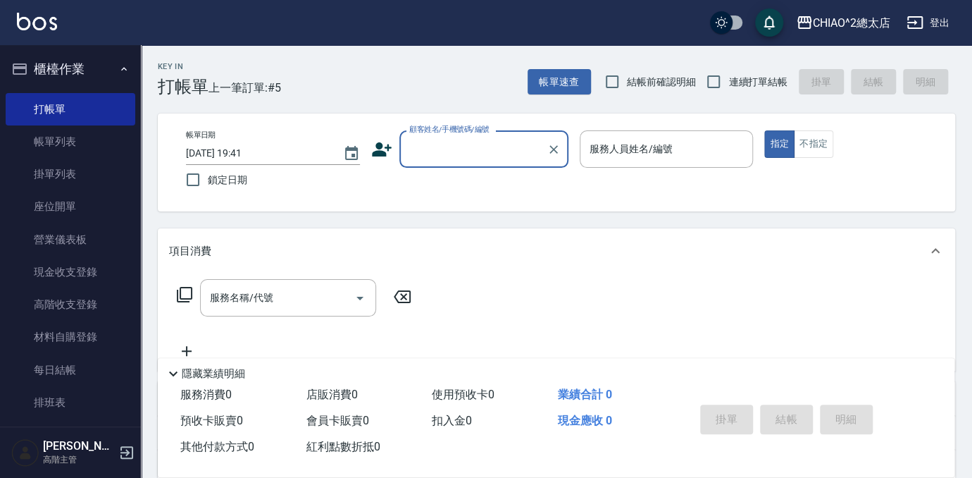
click at [496, 152] on input "顧客姓名/手機號碼/編號" at bounding box center [473, 149] width 135 height 25
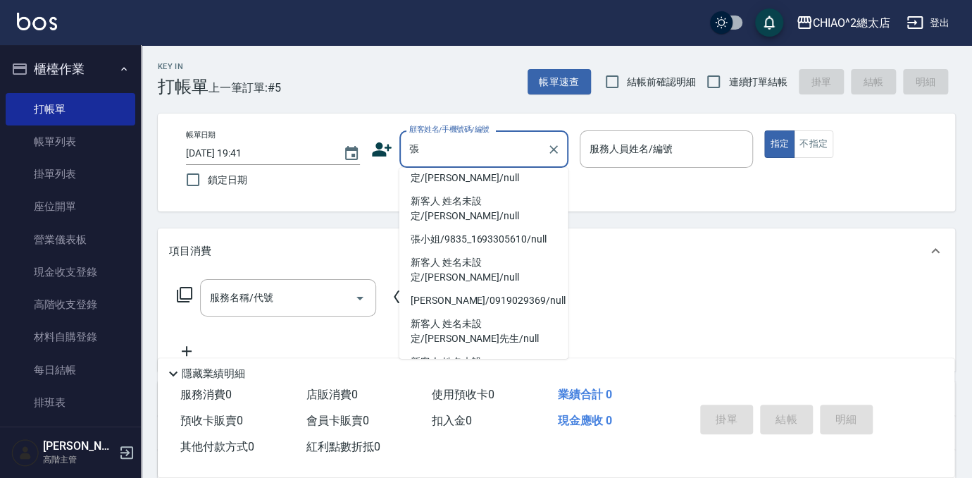
scroll to position [308, 0]
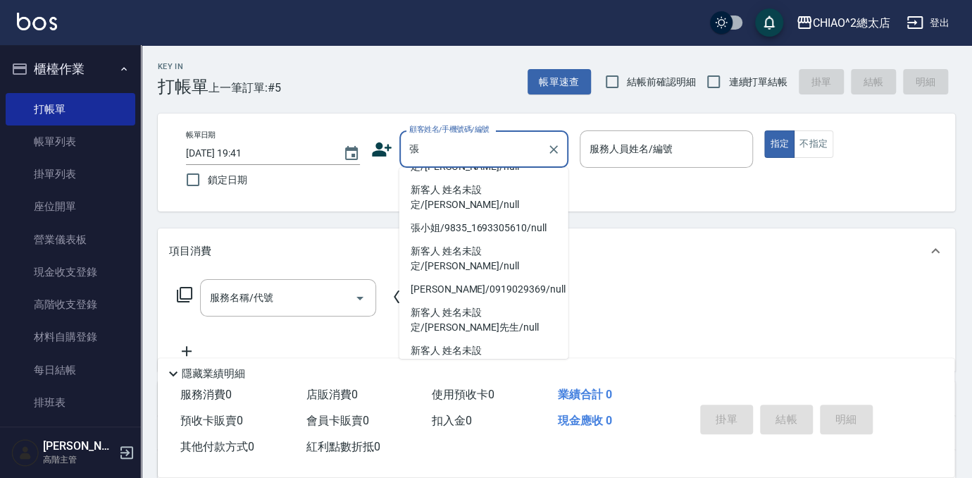
click at [460, 178] on li "新客人 姓名未設定/[PERSON_NAME]/null" at bounding box center [483, 159] width 169 height 38
type input "新客人 姓名未設定/[PERSON_NAME]/null"
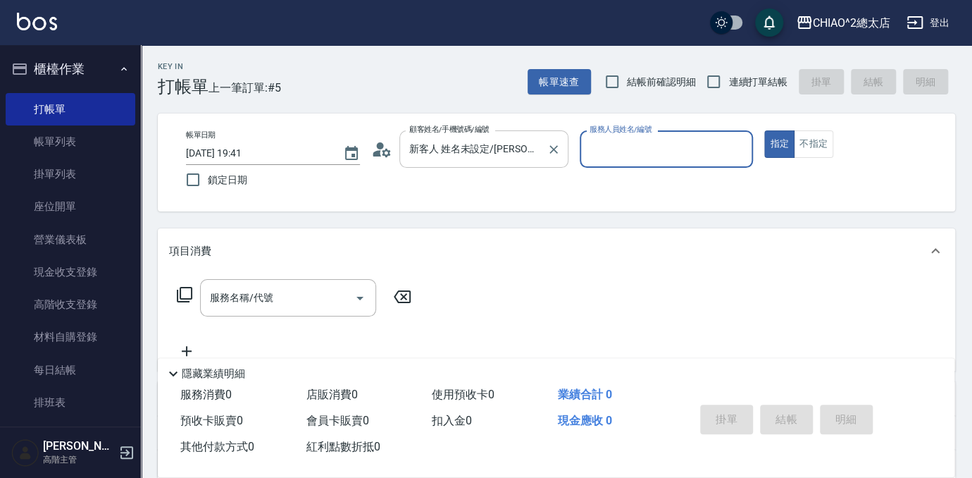
click at [537, 149] on input "新客人 姓名未設定/[PERSON_NAME]/null" at bounding box center [473, 149] width 135 height 25
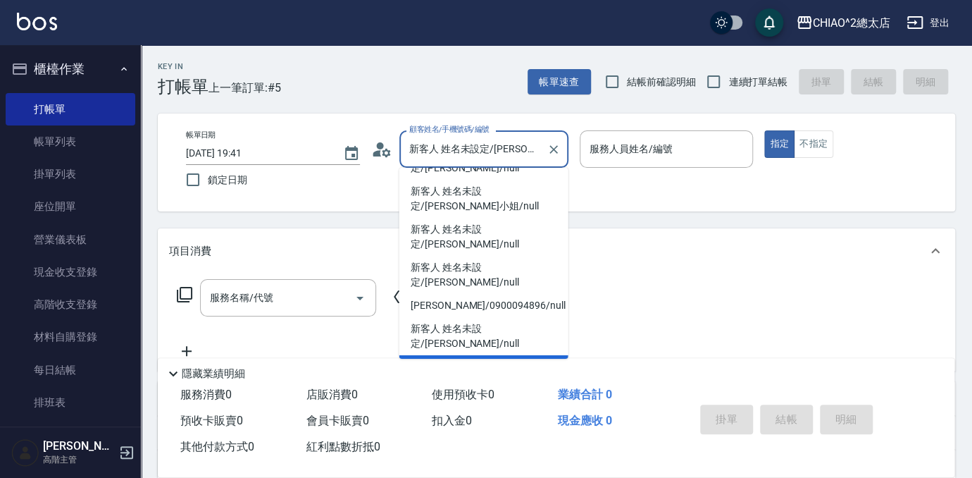
scroll to position [0, 0]
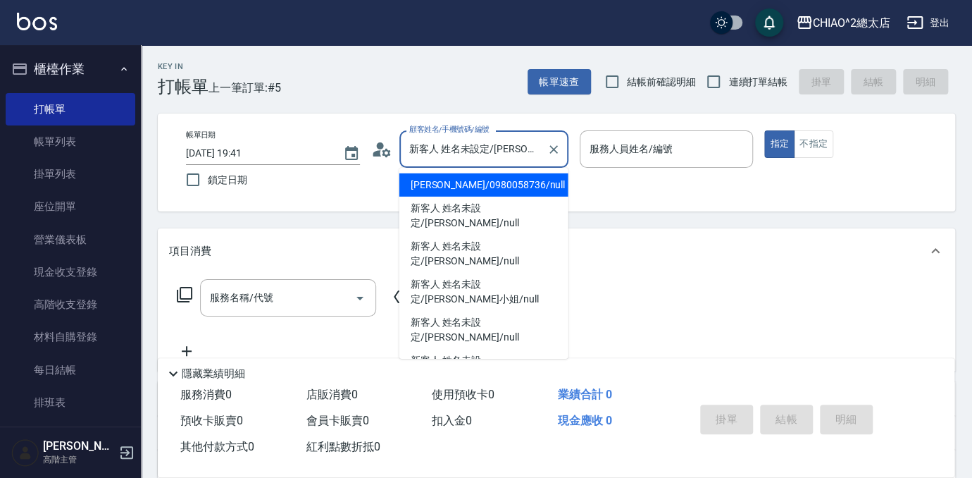
click at [523, 142] on input "新客人 姓名未設定/[PERSON_NAME]/null" at bounding box center [473, 149] width 135 height 25
click at [552, 148] on icon "Clear" at bounding box center [553, 149] width 8 height 8
click at [507, 156] on input "顧客姓名/手機號碼/編號" at bounding box center [473, 149] width 135 height 25
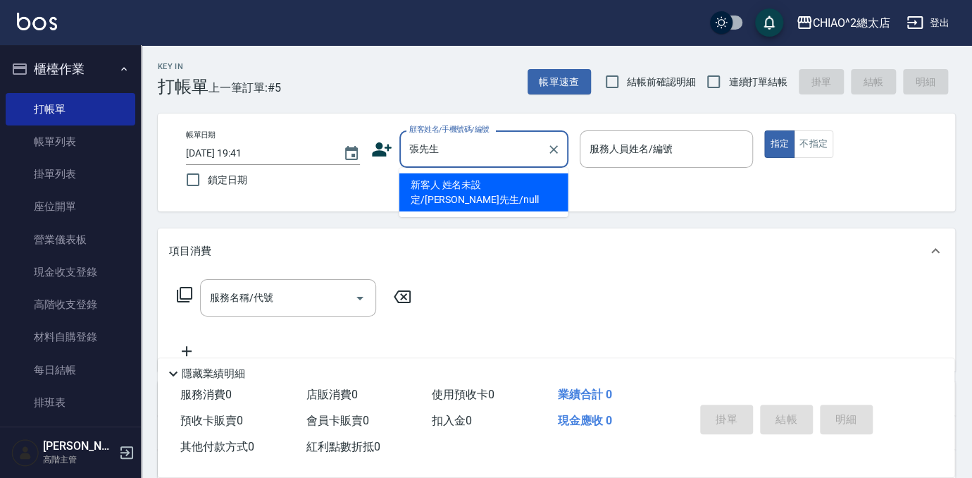
click at [468, 188] on li "新客人 姓名未設定/[PERSON_NAME]先生/null" at bounding box center [483, 192] width 169 height 38
type input "新客人 姓名未設定/[PERSON_NAME]先生/null"
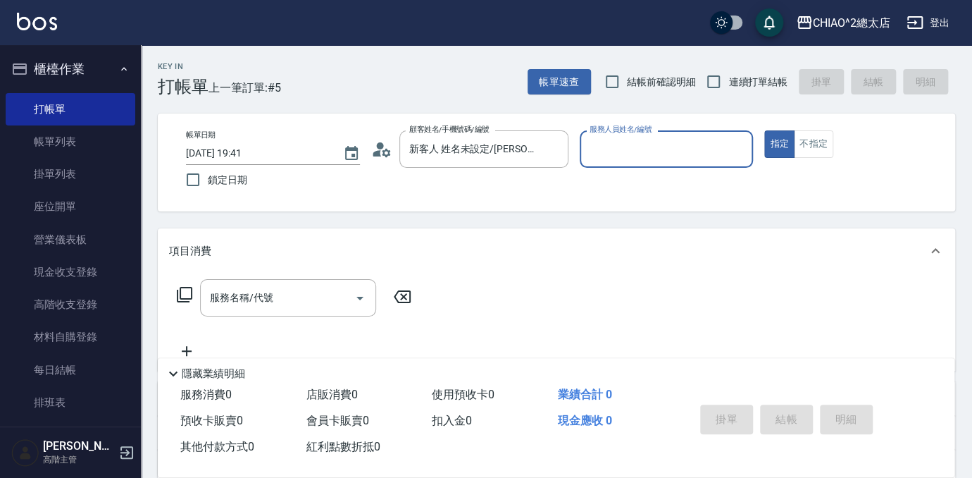
click at [697, 151] on input "服務人員姓名/編號" at bounding box center [666, 149] width 161 height 25
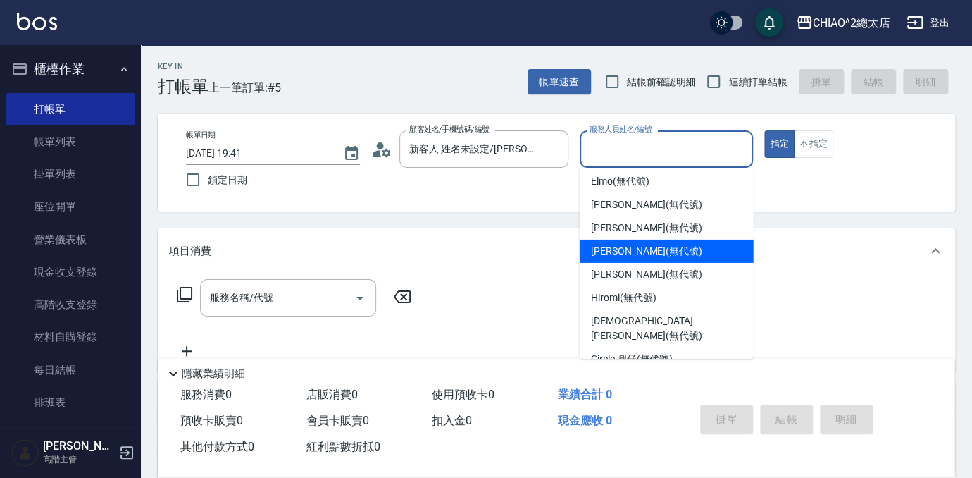
scroll to position [52, 0]
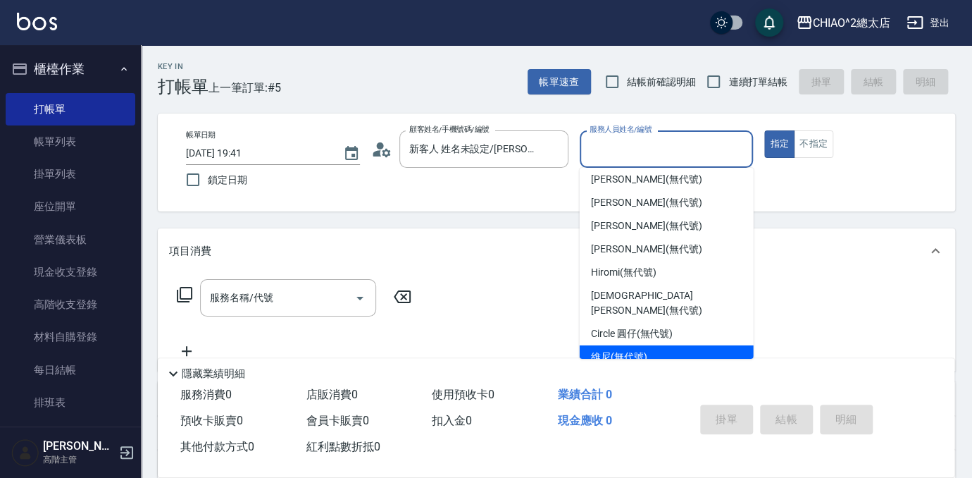
click at [659, 345] on div "維尼 (無代號)" at bounding box center [667, 356] width 174 height 23
type input "維尼(無代號)"
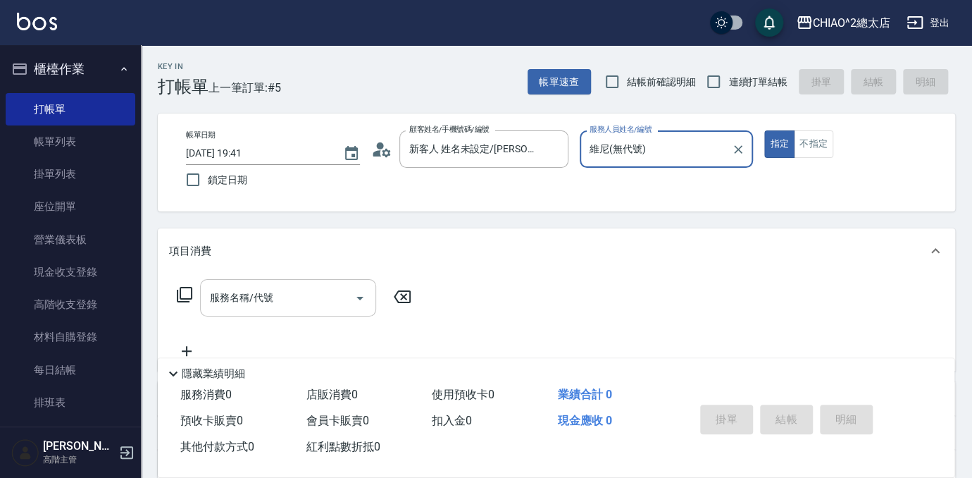
click at [307, 288] on input "服務名稱/代號" at bounding box center [277, 297] width 142 height 25
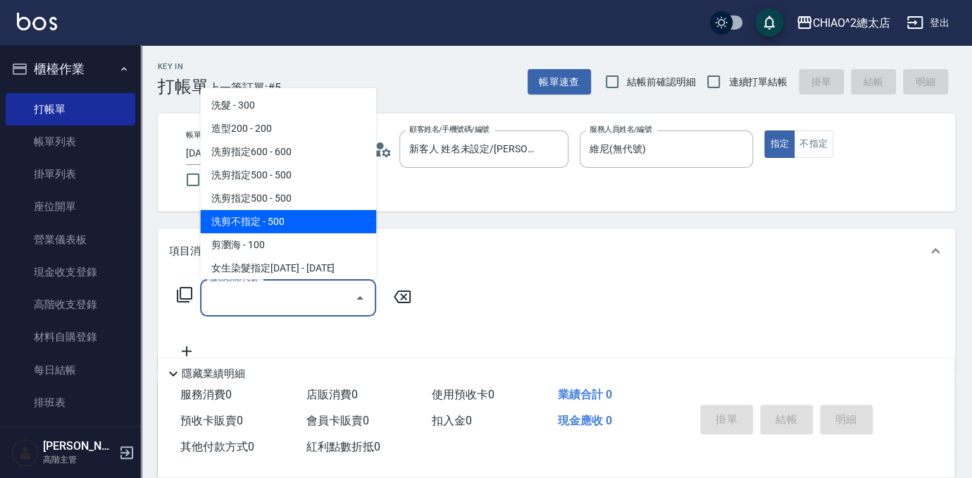
click at [311, 212] on span "洗剪不指定 - 500" at bounding box center [288, 221] width 176 height 23
type input "洗剪不指定(103110)"
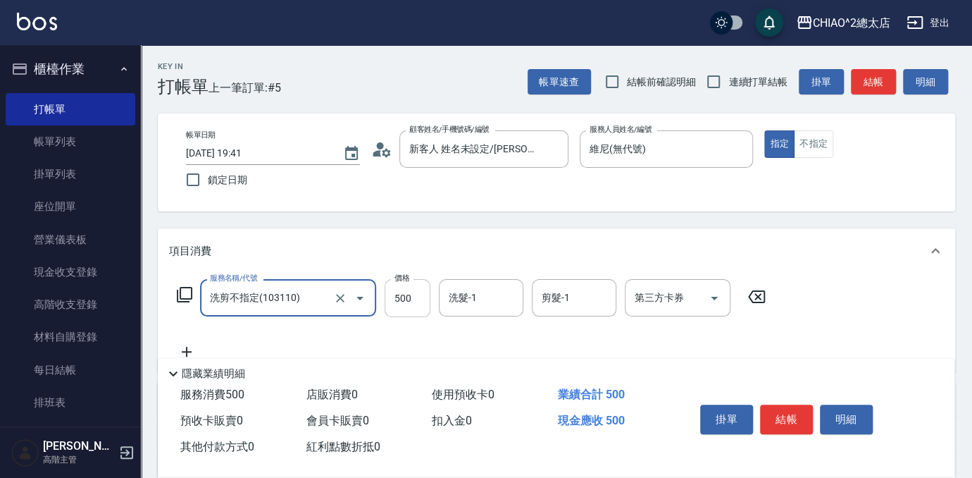
click at [403, 297] on input "500" at bounding box center [408, 298] width 46 height 38
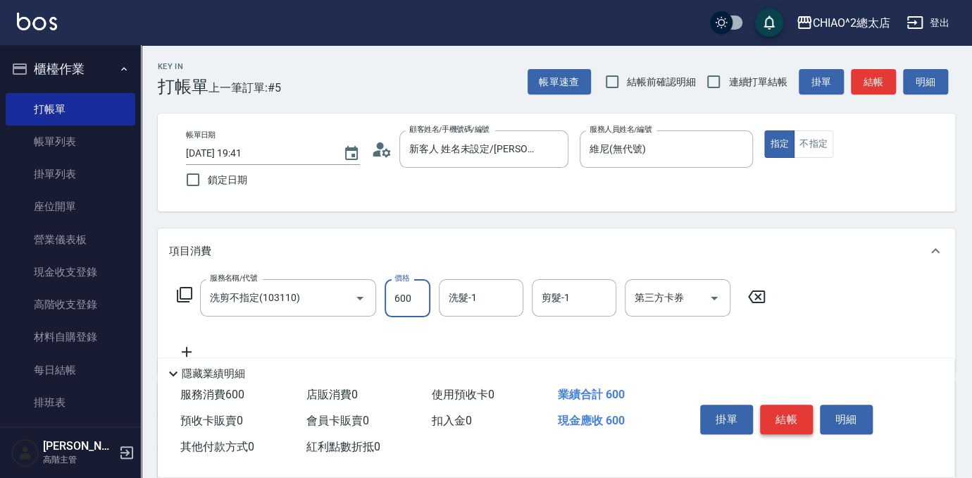
type input "600"
click at [799, 416] on button "結帳" at bounding box center [786, 419] width 53 height 30
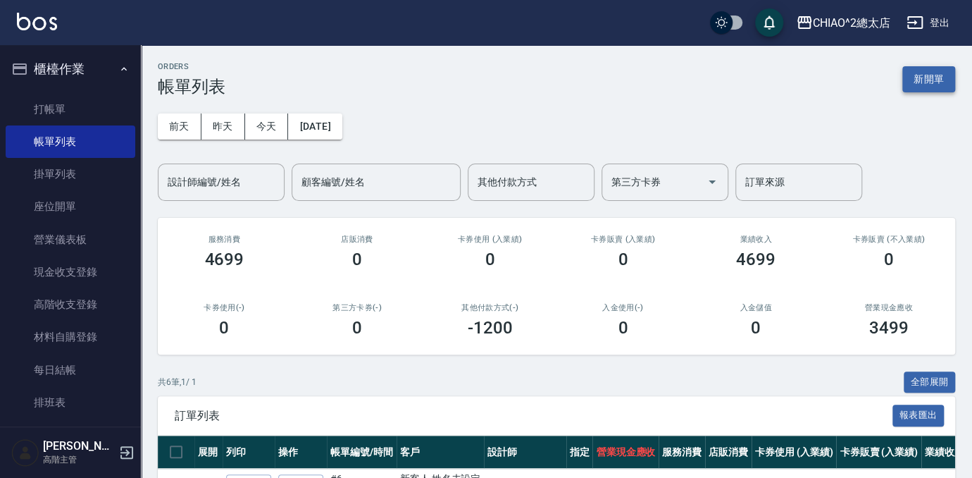
click at [922, 73] on button "新開單" at bounding box center [928, 79] width 53 height 26
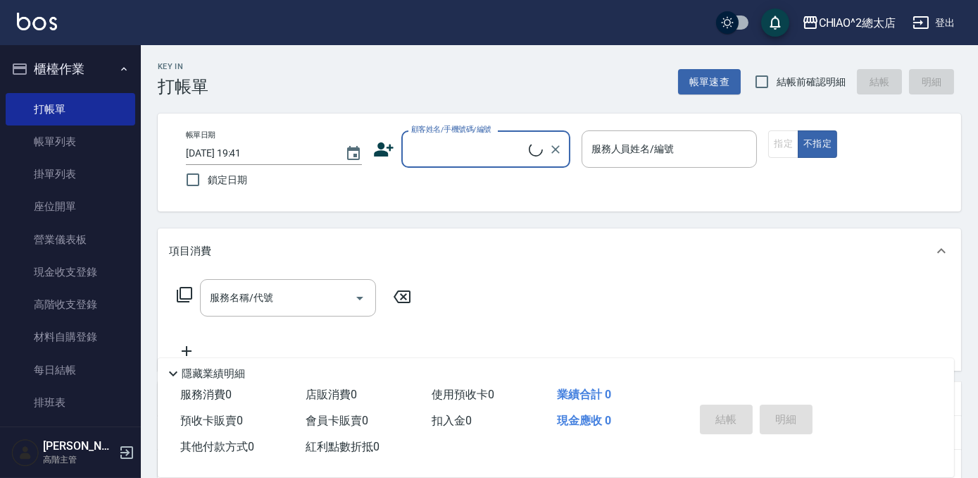
click at [447, 146] on input "顧客姓名/手機號碼/編號" at bounding box center [468, 149] width 121 height 25
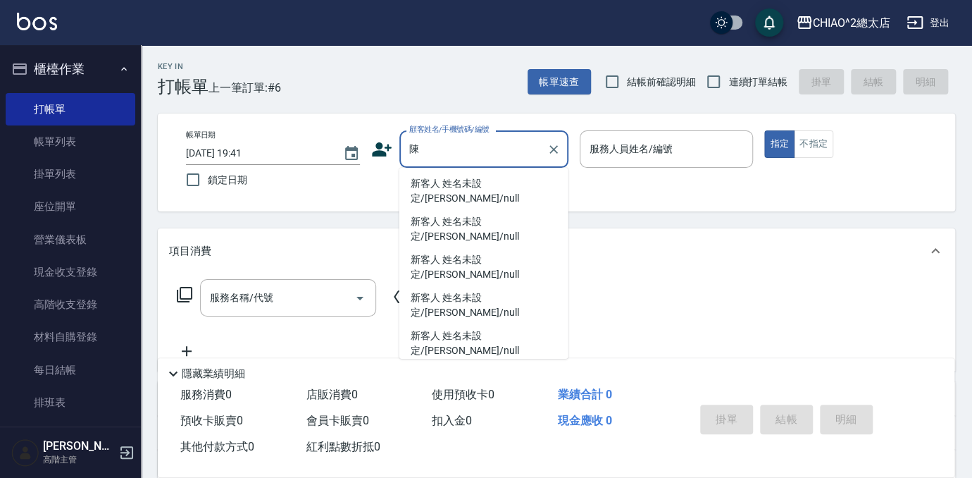
scroll to position [63, 0]
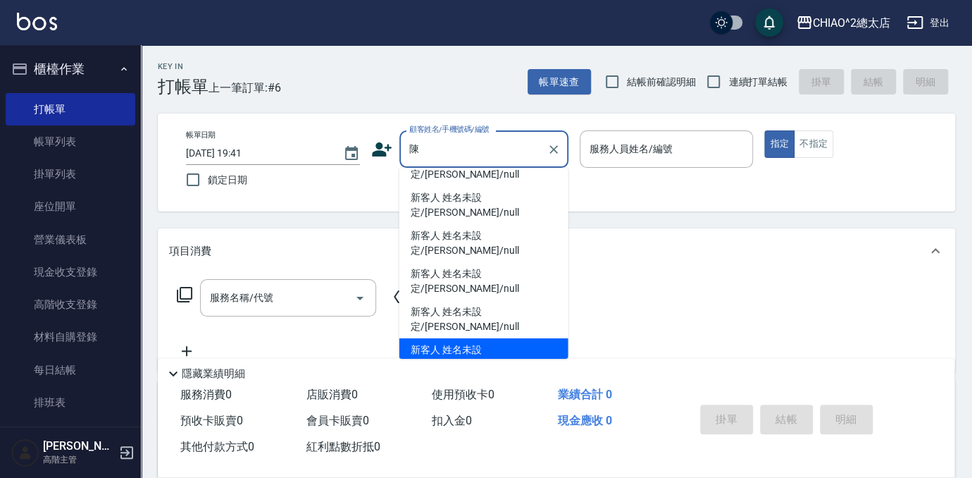
click at [511, 258] on li "新客人 姓名未設定/[PERSON_NAME]/null" at bounding box center [483, 243] width 169 height 38
type input "新客人 姓名未設定/[PERSON_NAME]/null"
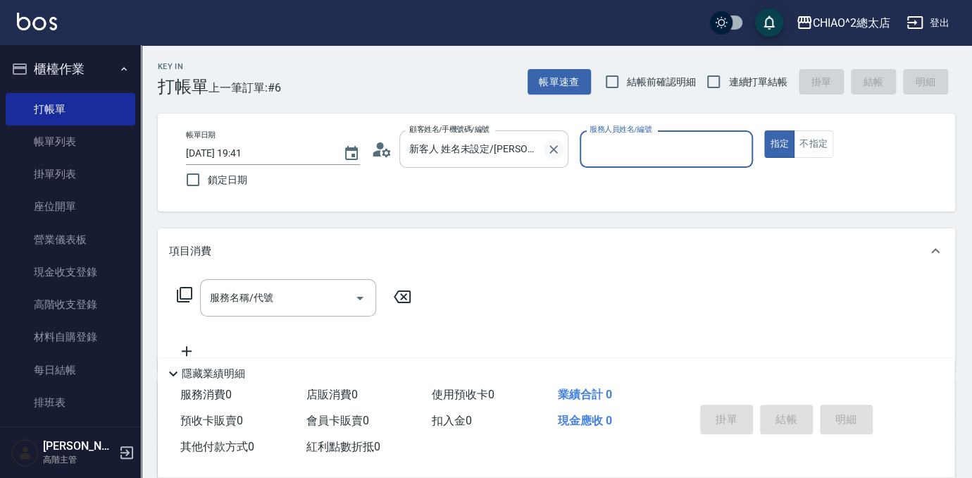
click at [556, 145] on icon "Clear" at bounding box center [553, 149] width 8 height 8
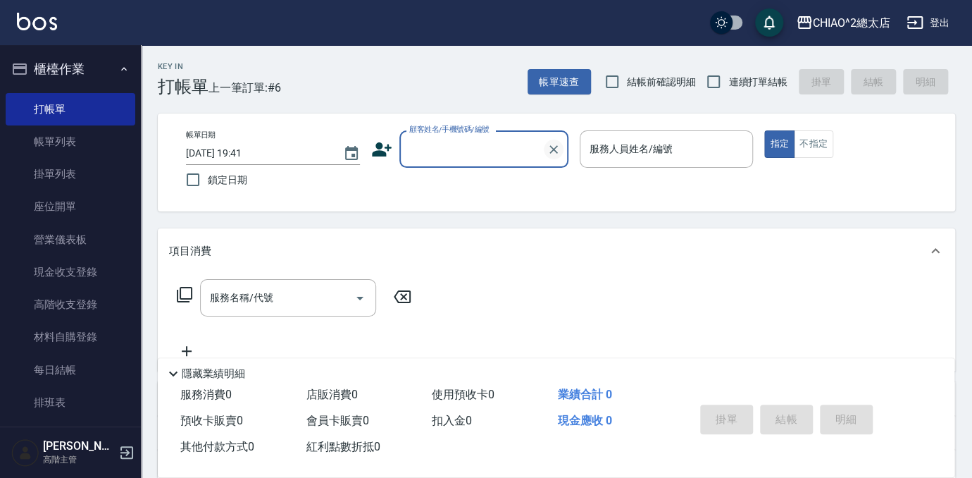
scroll to position [0, 0]
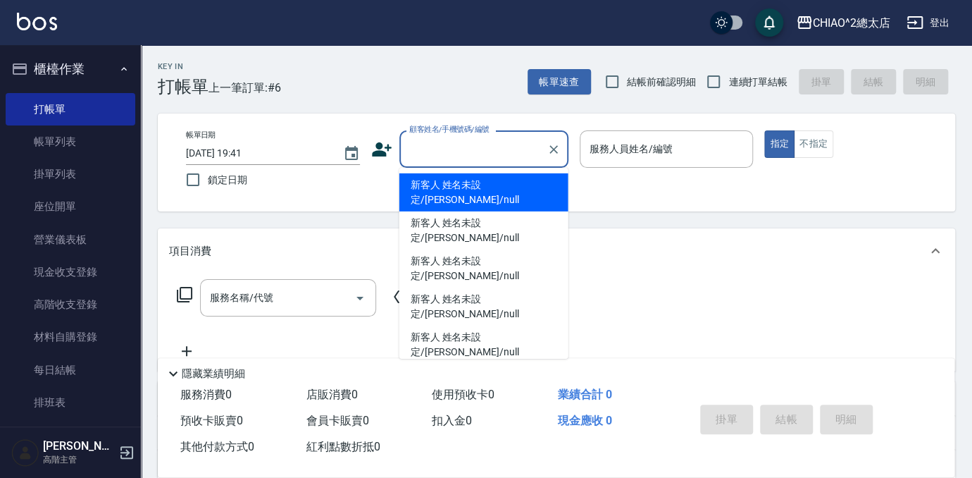
click at [512, 147] on input "顧客姓名/手機號碼/編號" at bounding box center [473, 149] width 135 height 25
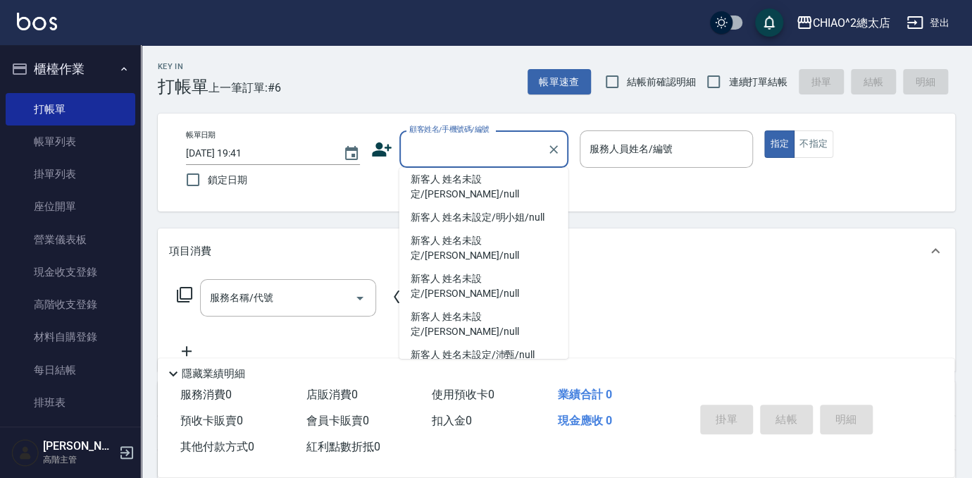
scroll to position [285, 0]
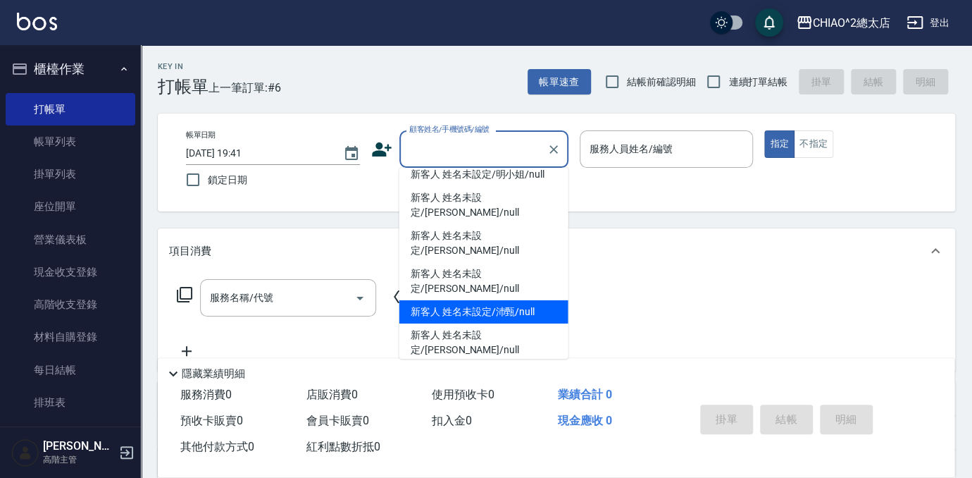
click at [475, 159] on input "顧客姓名/手機號碼/編號" at bounding box center [473, 149] width 135 height 25
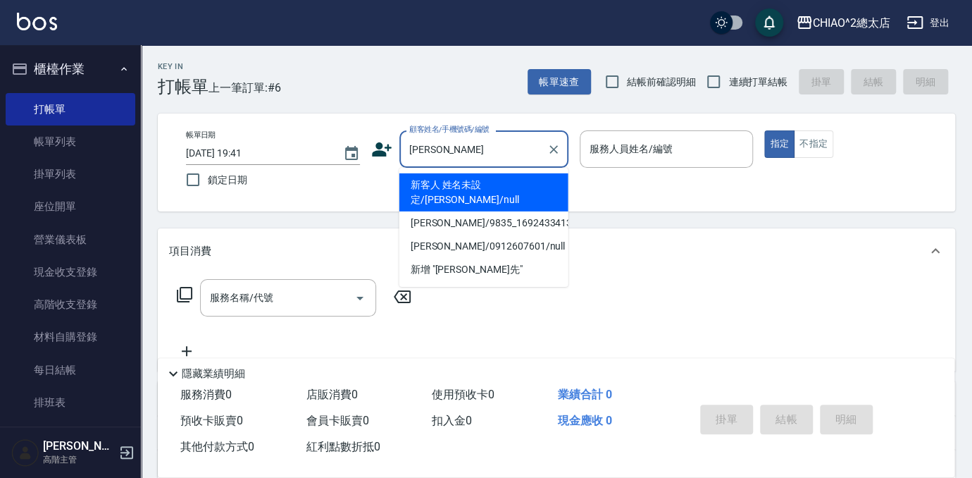
type input "[PERSON_NAME]"
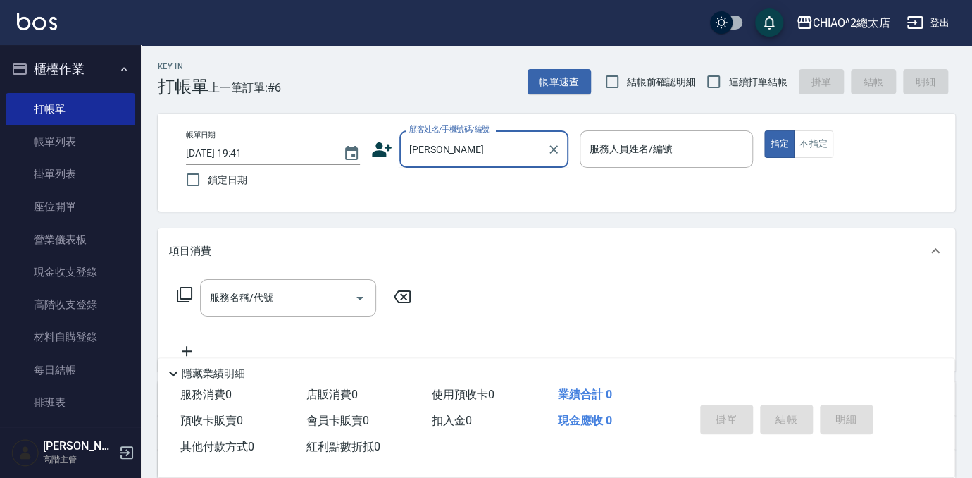
click at [484, 142] on input "[PERSON_NAME]" at bounding box center [473, 149] width 135 height 25
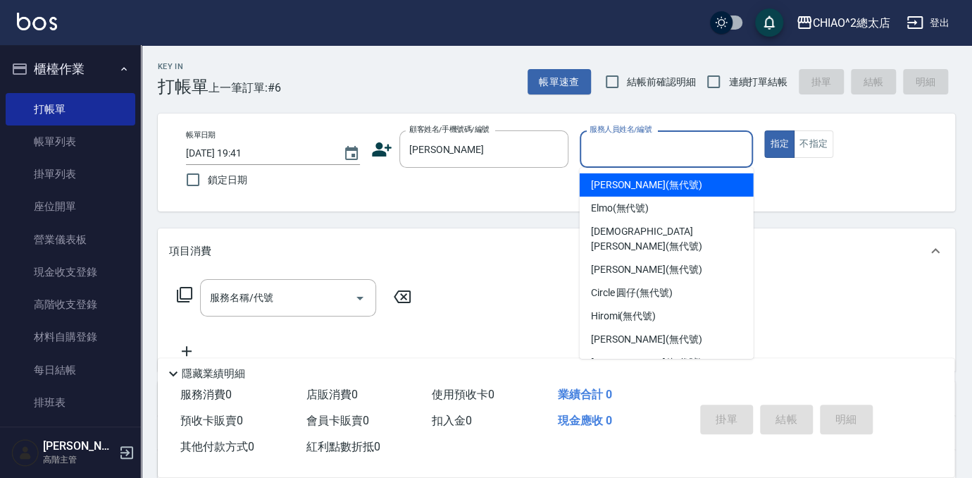
click at [674, 138] on input "服務人員姓名/編號" at bounding box center [666, 149] width 161 height 25
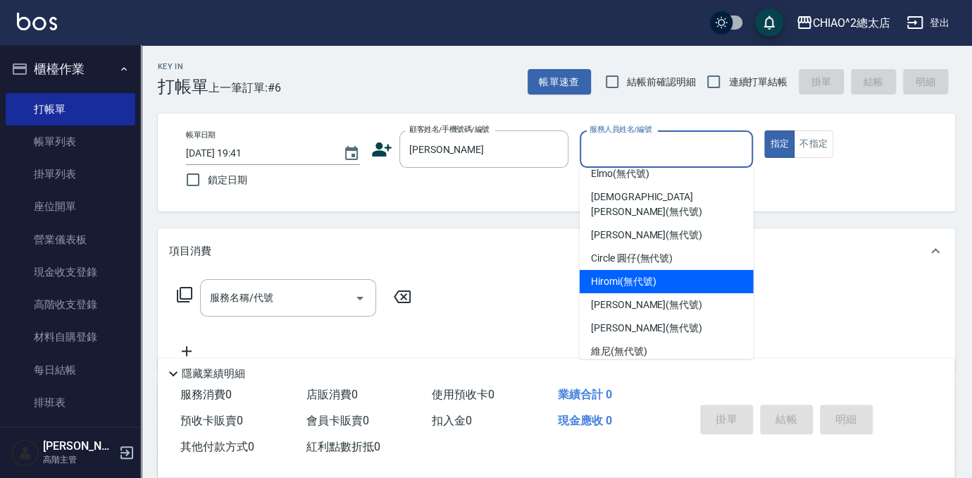
scroll to position [52, 0]
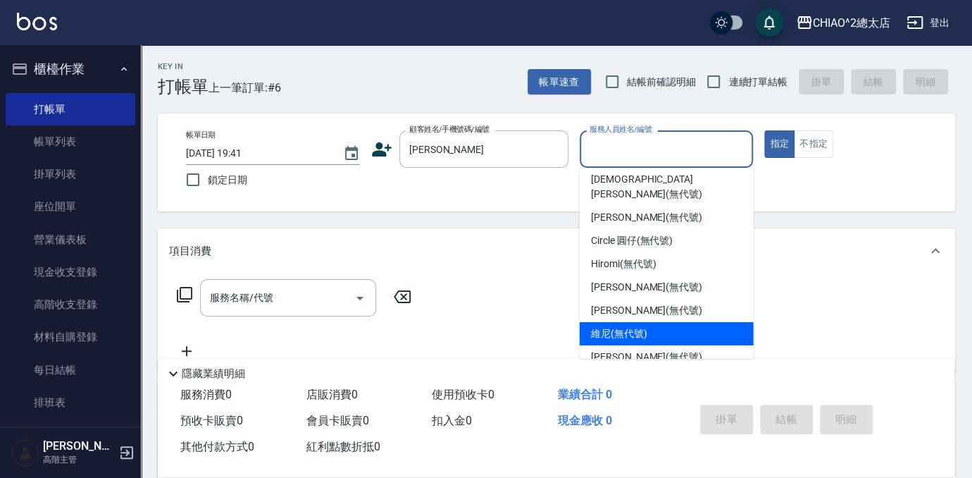
click at [646, 326] on span "維尼 (無代號)" at bounding box center [619, 333] width 56 height 15
type input "維尼(無代號)"
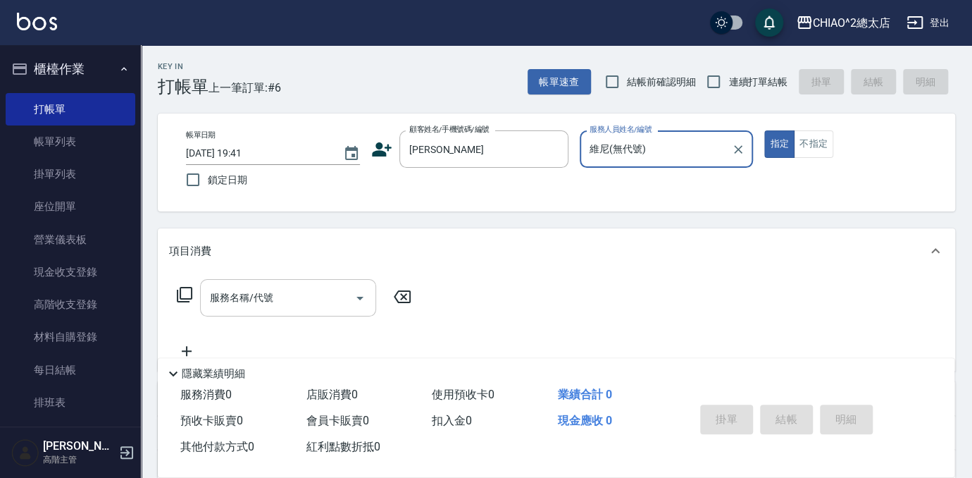
click at [273, 300] on input "服務名稱/代號" at bounding box center [277, 297] width 142 height 25
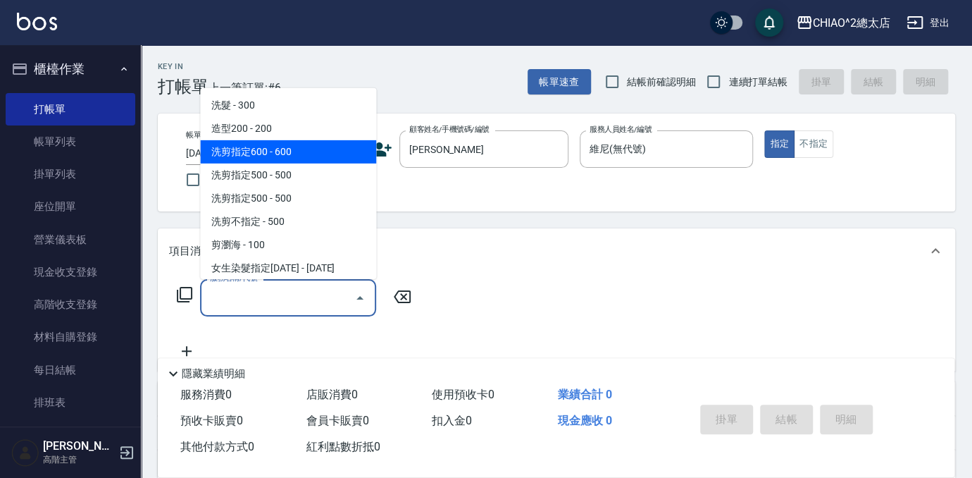
click at [281, 142] on span "洗剪指定600 - 600" at bounding box center [288, 151] width 176 height 23
type input "洗剪指定600(103107)"
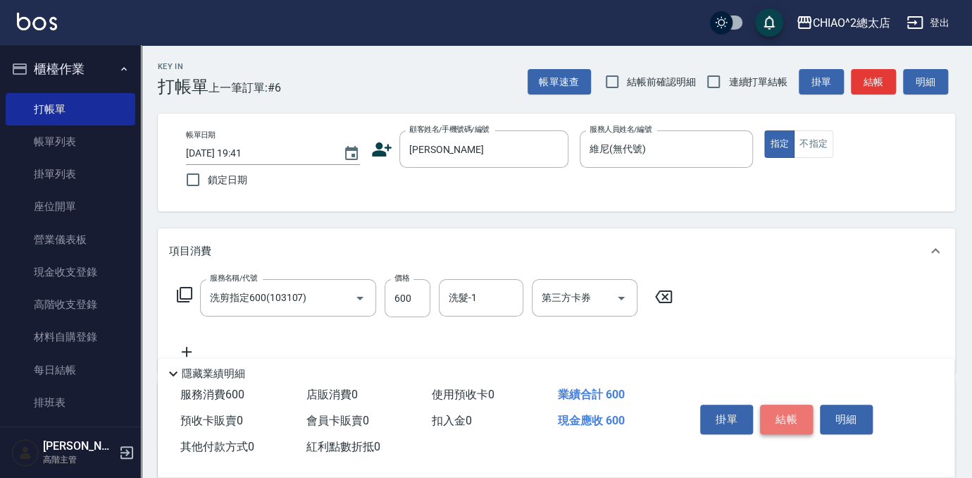
click at [787, 421] on button "結帳" at bounding box center [786, 419] width 53 height 30
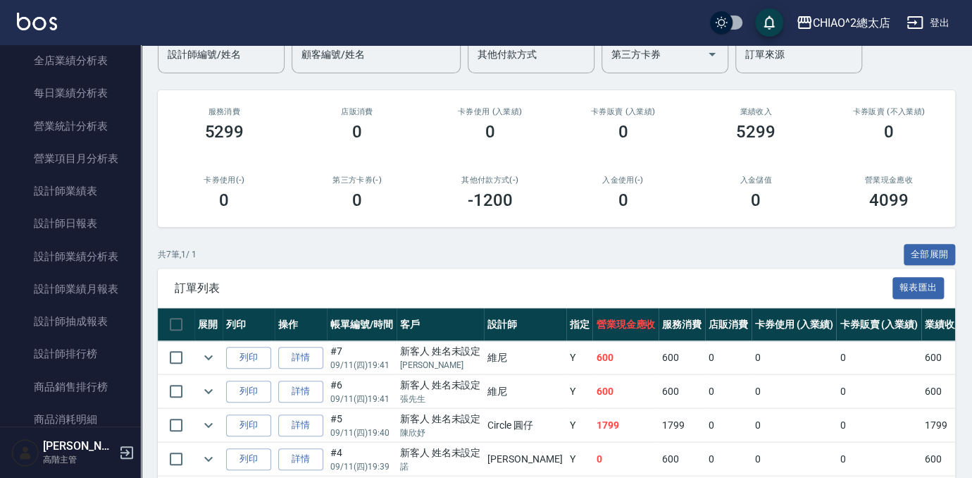
scroll to position [1040, 0]
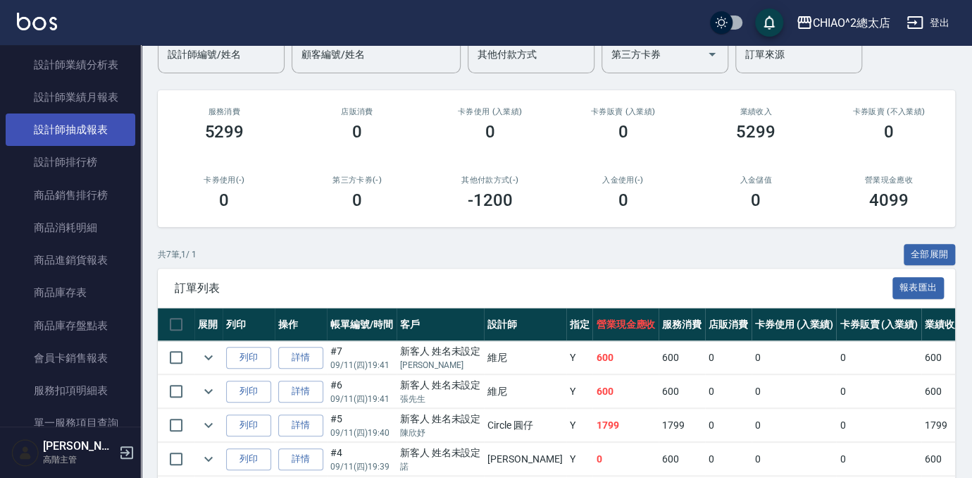
click at [79, 126] on link "設計師抽成報表" at bounding box center [71, 129] width 130 height 32
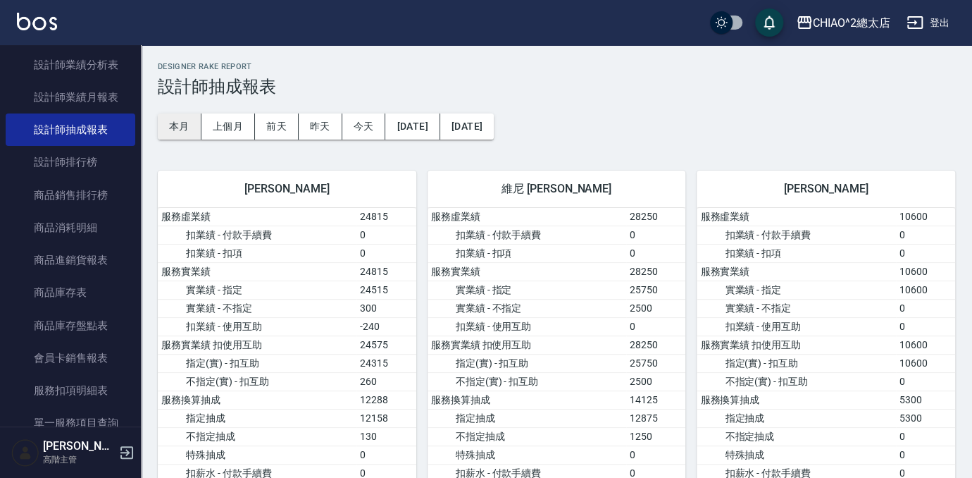
click at [175, 120] on button "本月" at bounding box center [180, 126] width 44 height 26
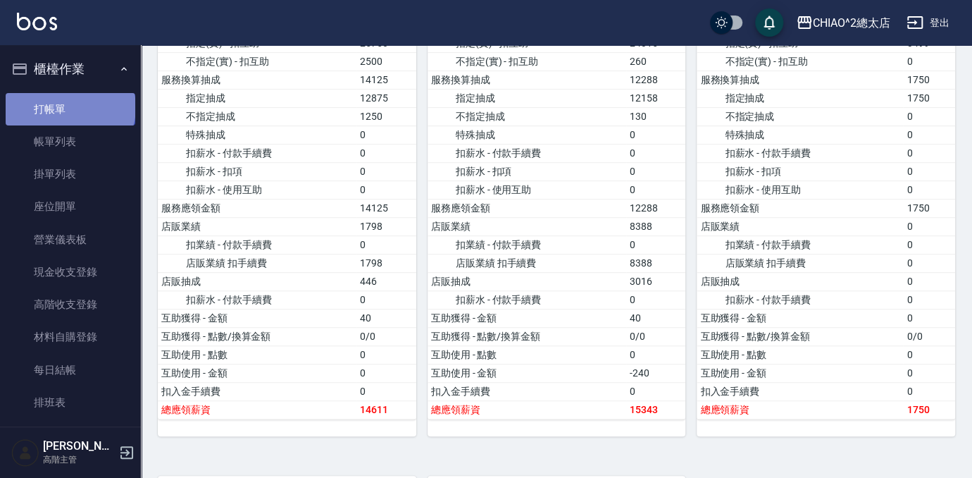
click at [69, 107] on link "打帳單" at bounding box center [71, 109] width 130 height 32
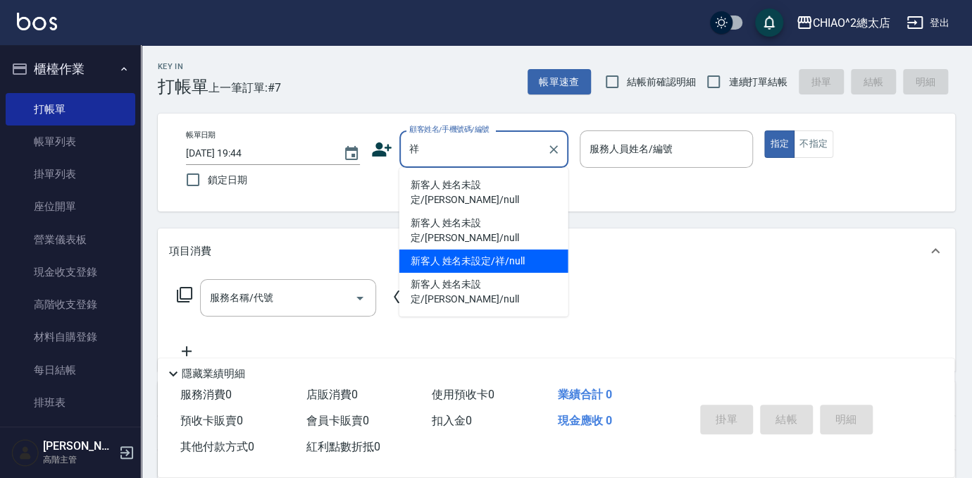
click at [505, 249] on li "新客人 姓名未設定/祥/null" at bounding box center [483, 260] width 169 height 23
type input "新客人 姓名未設定/祥/null"
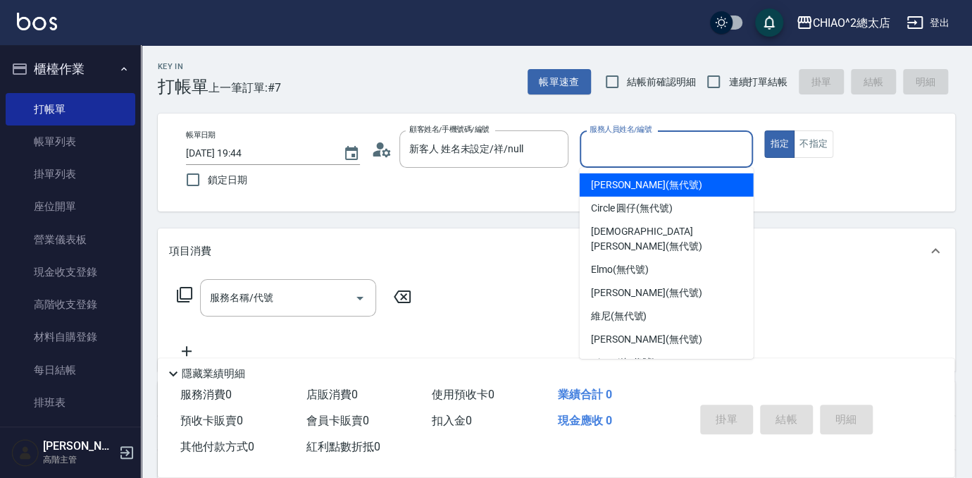
click at [612, 139] on input "服務人員姓名/編號" at bounding box center [666, 149] width 161 height 25
click at [659, 186] on span "[PERSON_NAME] (無代號)" at bounding box center [646, 185] width 111 height 15
type input "[PERSON_NAME](無代號)"
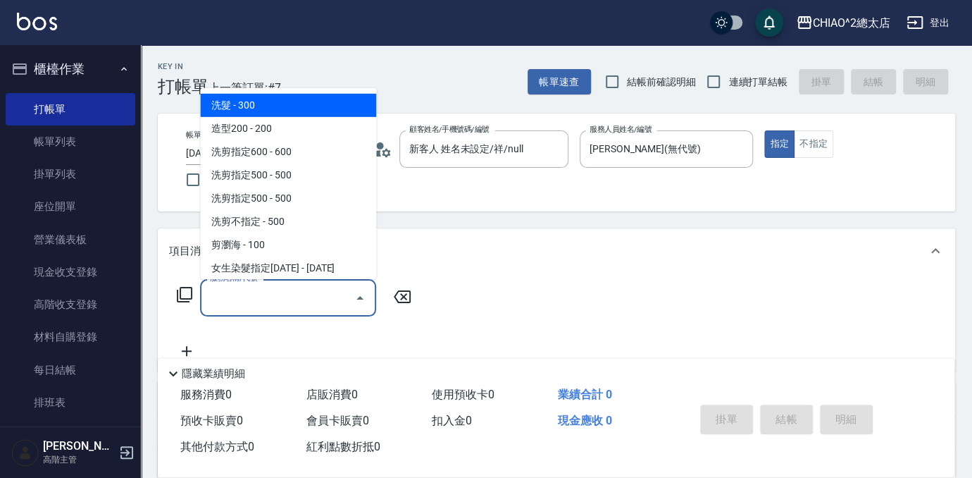
click at [304, 299] on input "服務名稱/代號" at bounding box center [277, 297] width 142 height 25
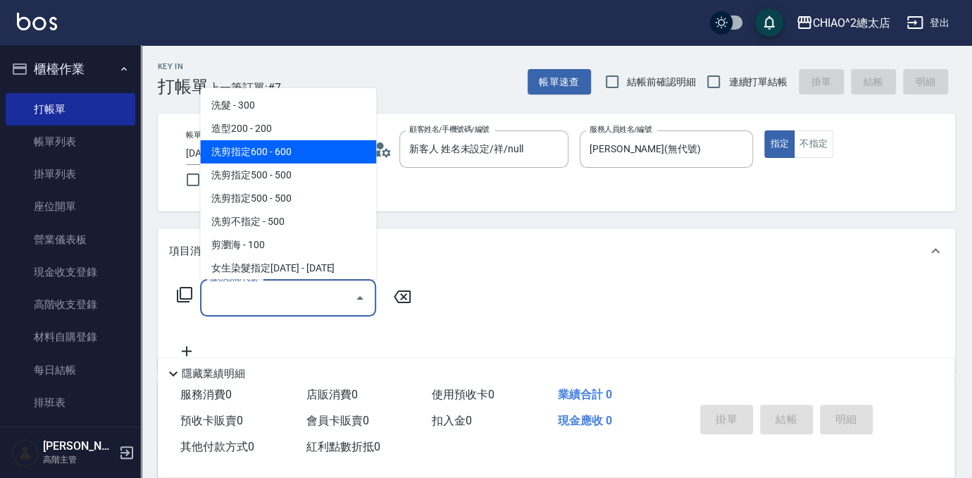
click at [271, 143] on span "洗剪指定600 - 600" at bounding box center [288, 151] width 176 height 23
type input "洗剪指定600(103107)"
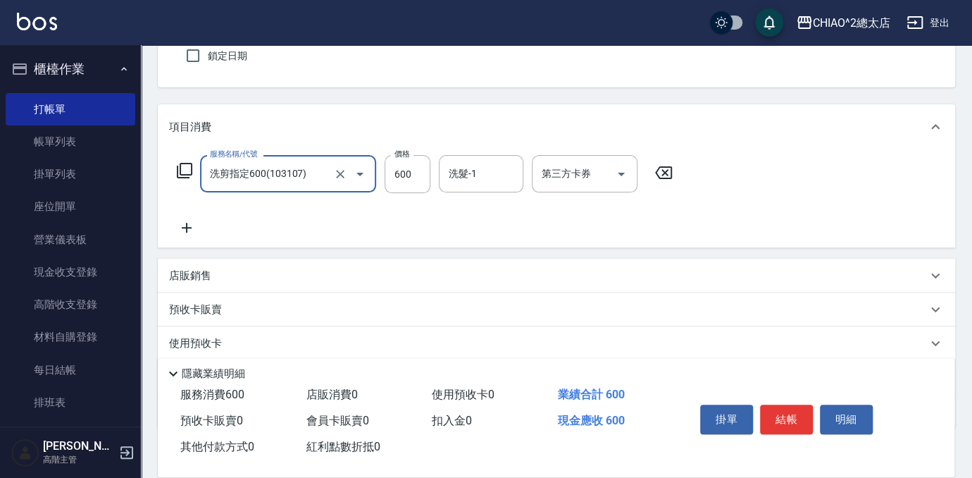
scroll to position [207, 0]
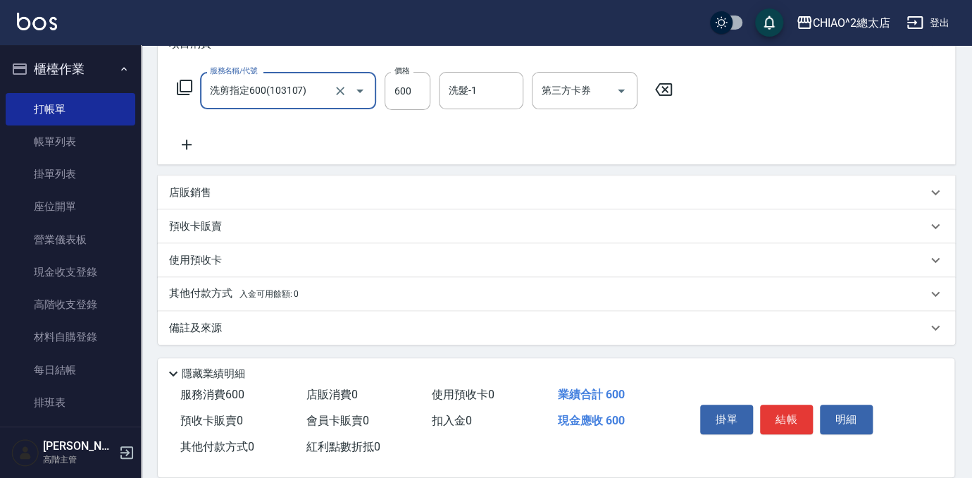
click at [251, 213] on div "預收卡販賣" at bounding box center [556, 226] width 797 height 34
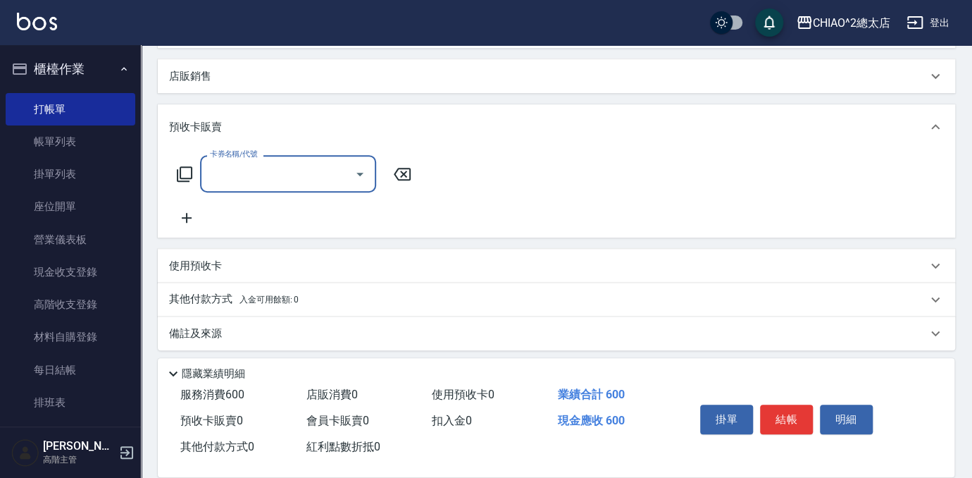
scroll to position [329, 0]
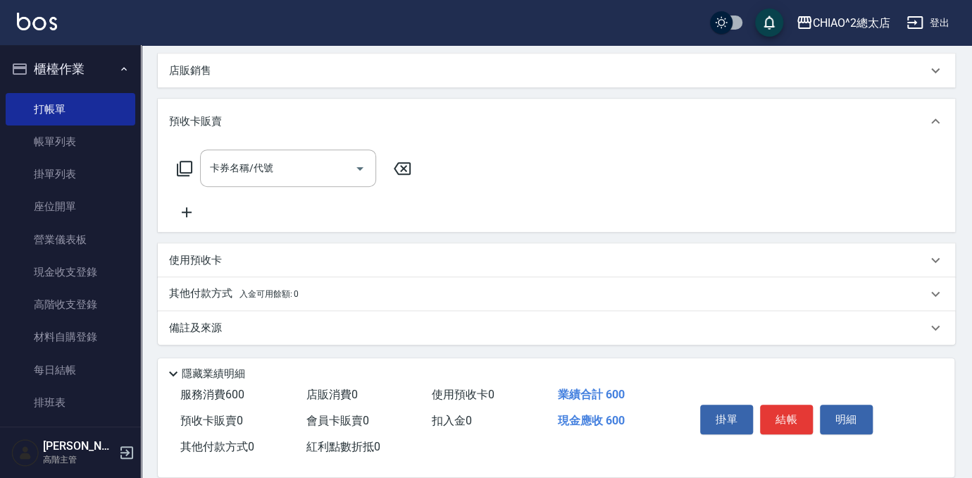
click at [272, 290] on span "入金可用餘額: 0" at bounding box center [270, 294] width 60 height 10
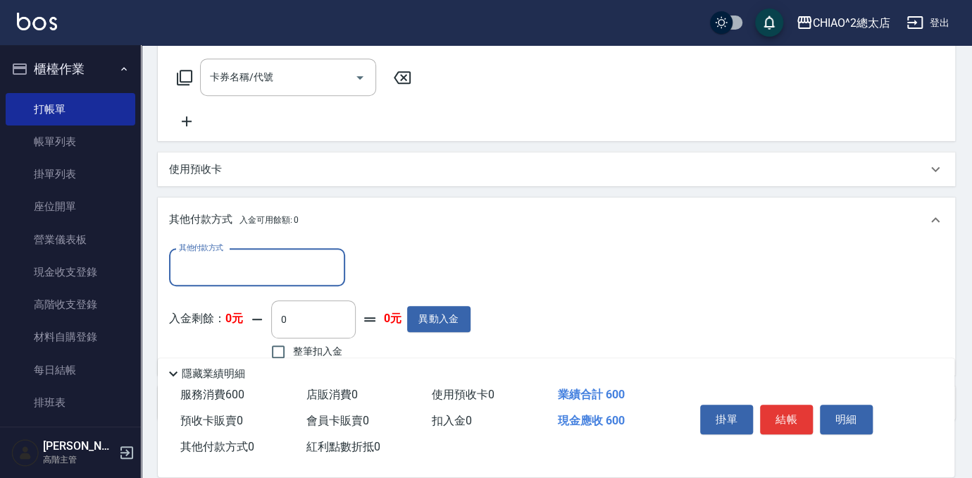
scroll to position [495, 0]
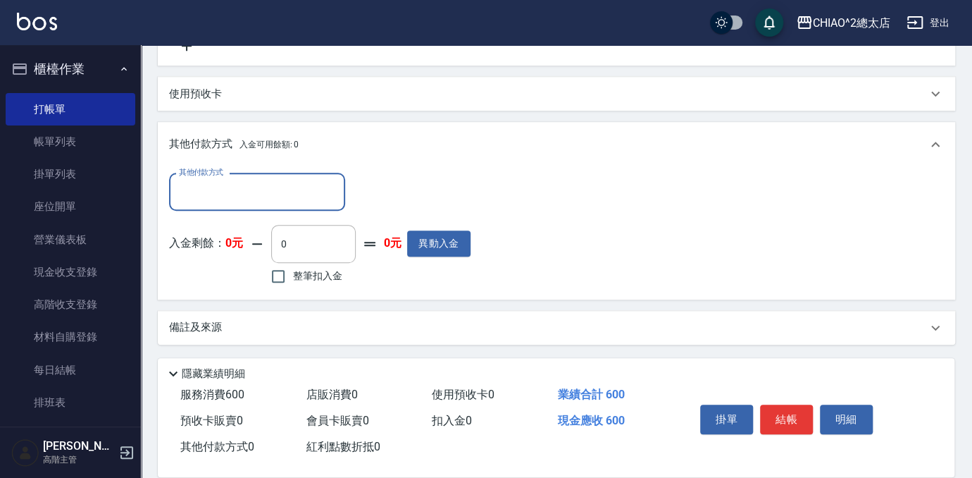
click at [270, 189] on input "其他付款方式" at bounding box center [256, 191] width 163 height 25
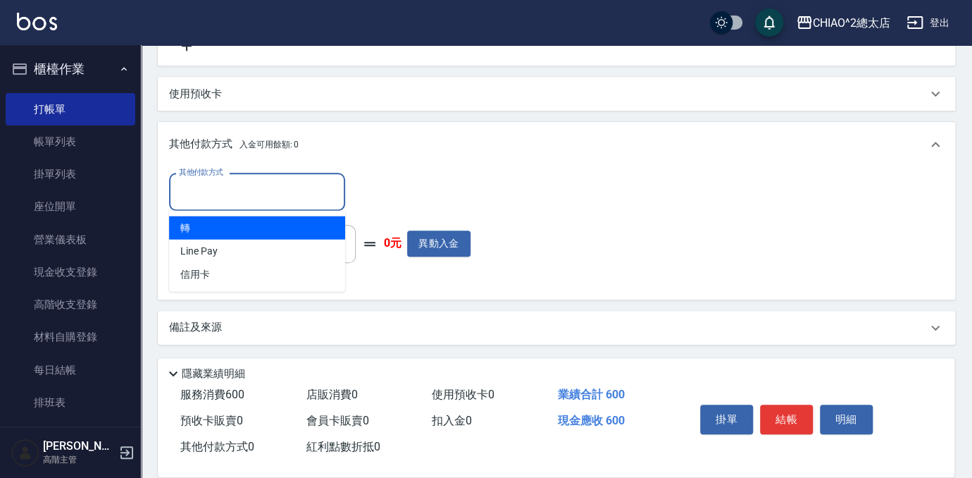
click at [251, 226] on span "轉" at bounding box center [257, 227] width 176 height 23
type input "轉"
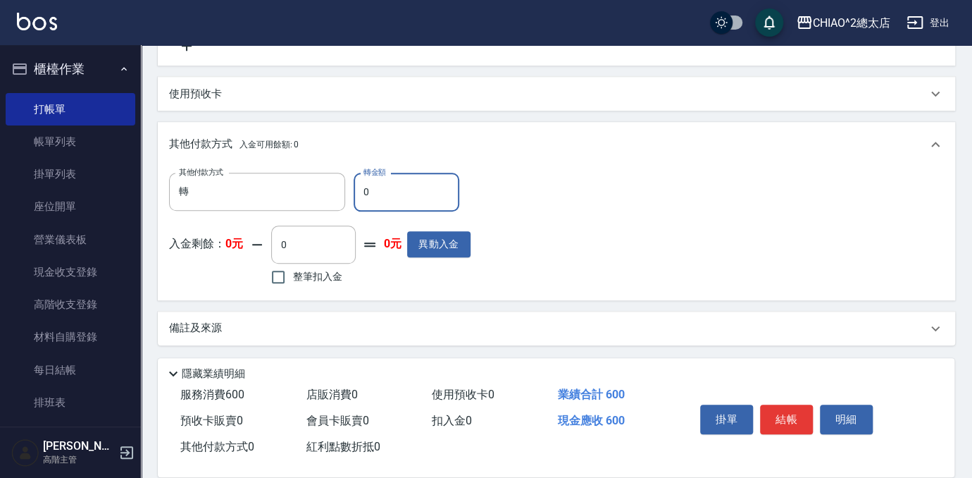
click at [397, 189] on input "0" at bounding box center [407, 192] width 106 height 38
type input "600"
click at [775, 414] on button "結帳" at bounding box center [786, 419] width 53 height 30
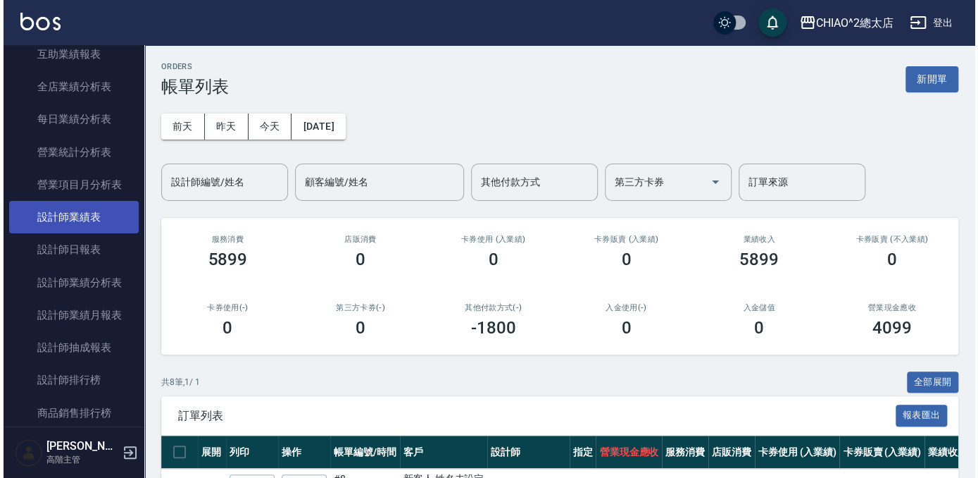
scroll to position [960, 0]
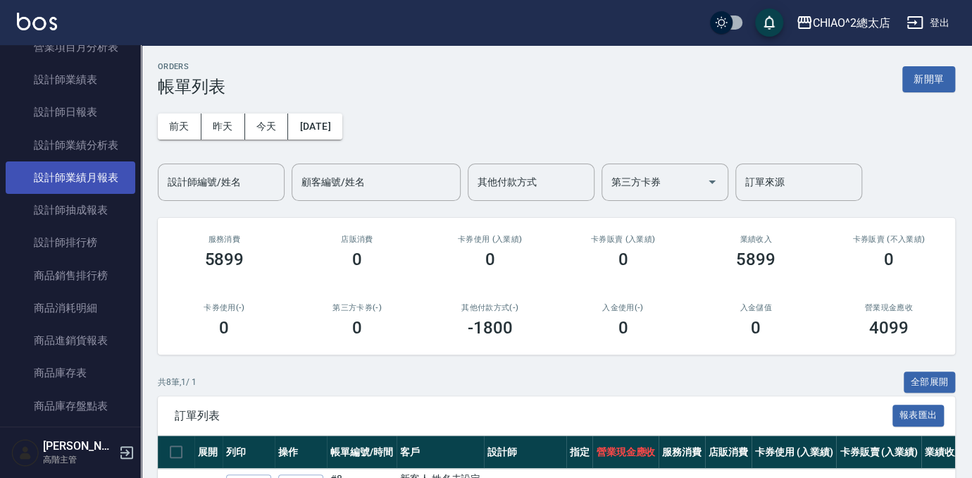
click at [111, 181] on link "設計師業績月報表" at bounding box center [71, 177] width 130 height 32
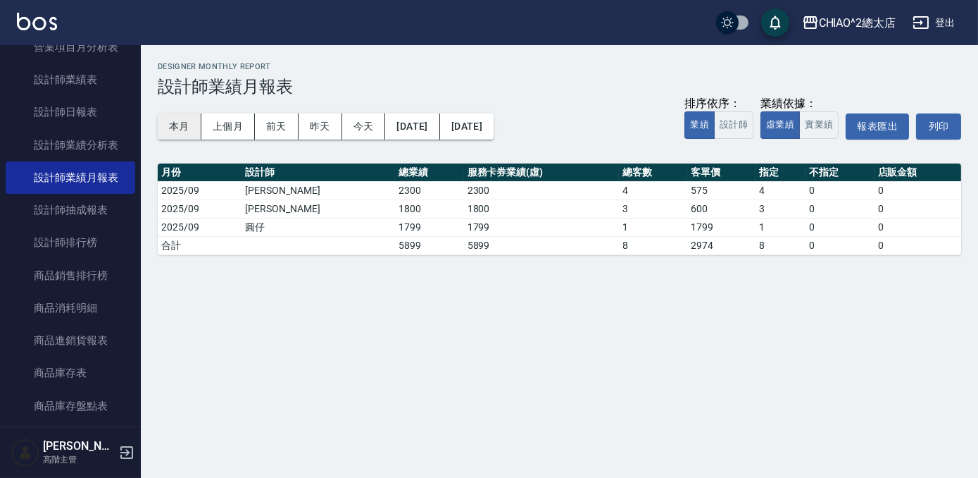
click at [175, 124] on button "本月" at bounding box center [180, 126] width 44 height 26
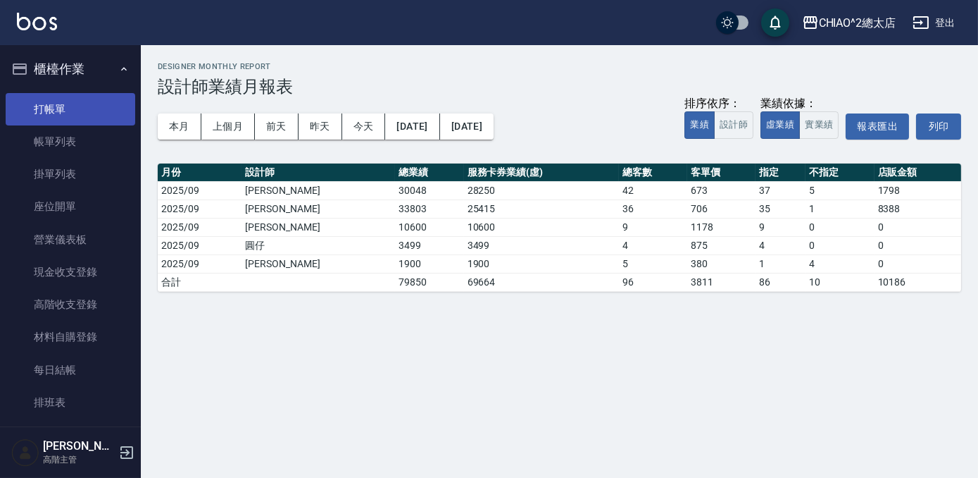
click at [75, 100] on link "打帳單" at bounding box center [71, 109] width 130 height 32
